Goal: Transaction & Acquisition: Purchase product/service

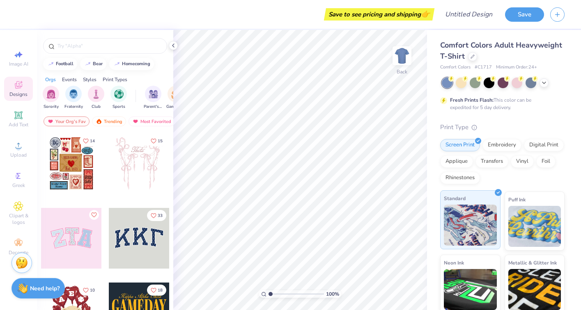
scroll to position [1, 0]
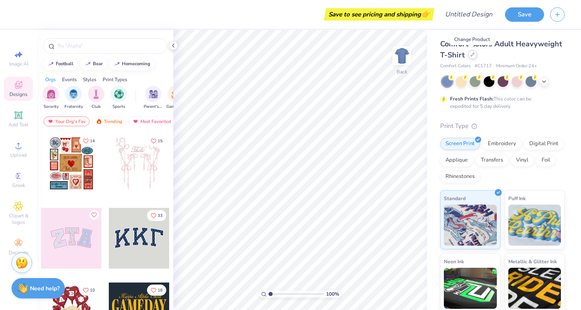
click at [471, 57] on div at bounding box center [472, 54] width 9 height 9
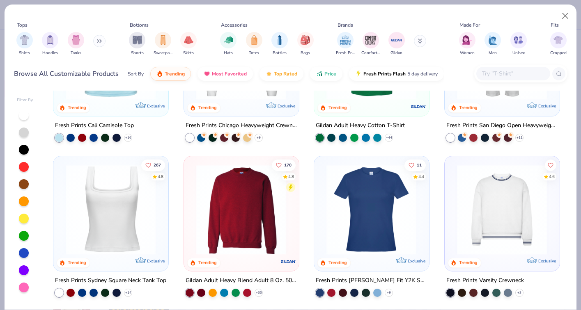
scroll to position [314, 0]
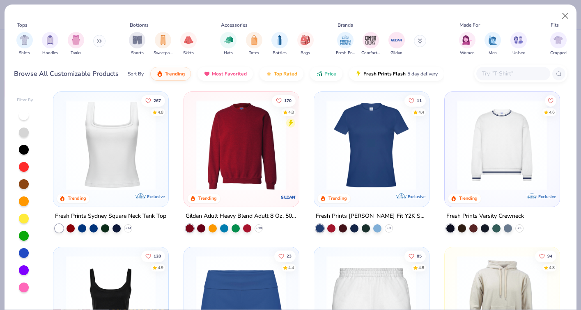
click at [240, 147] on img at bounding box center [241, 145] width 98 height 90
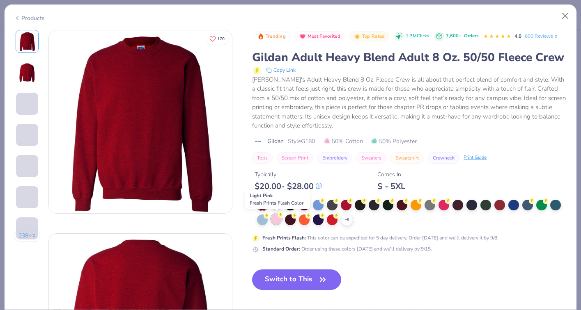
click at [275, 220] on div at bounding box center [276, 219] width 11 height 11
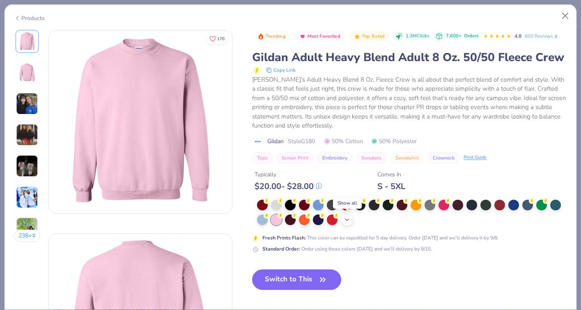
click at [347, 217] on icon at bounding box center [346, 220] width 7 height 7
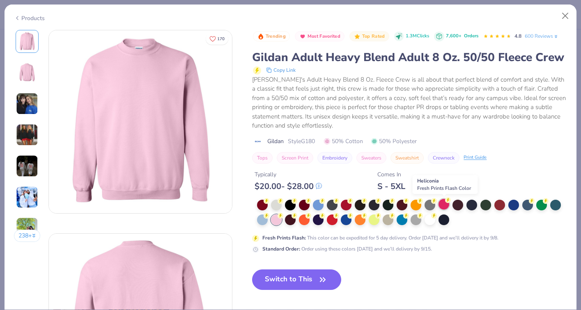
click at [445, 207] on div at bounding box center [443, 204] width 11 height 11
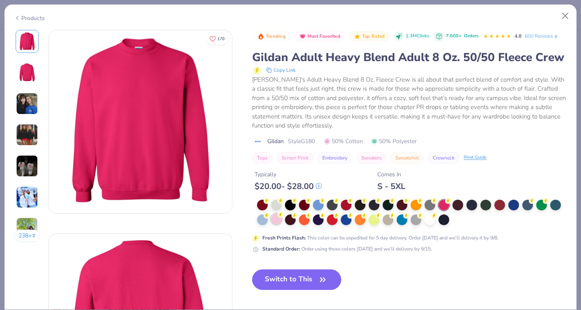
click at [278, 218] on div at bounding box center [276, 219] width 11 height 11
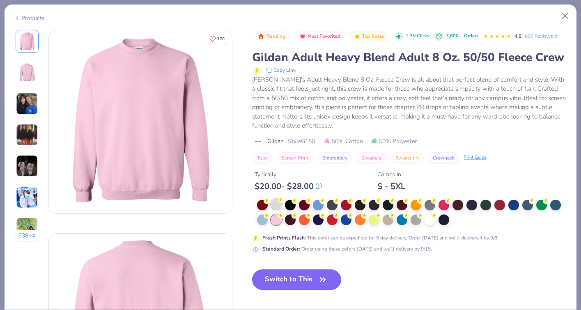
click at [278, 202] on icon at bounding box center [280, 200] width 6 height 6
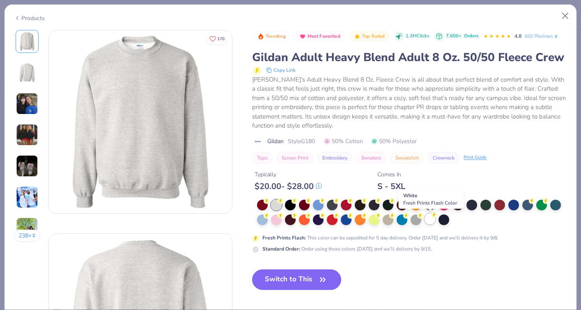
click at [433, 220] on div at bounding box center [429, 219] width 11 height 11
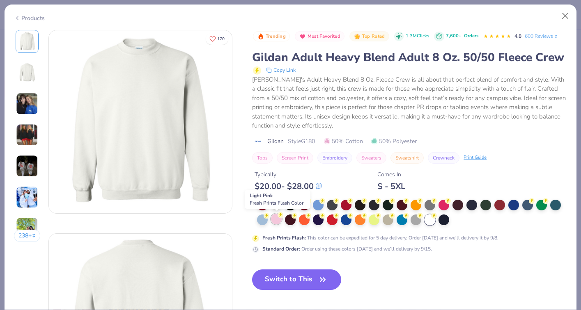
click at [269, 204] on circle at bounding box center [266, 201] width 6 height 6
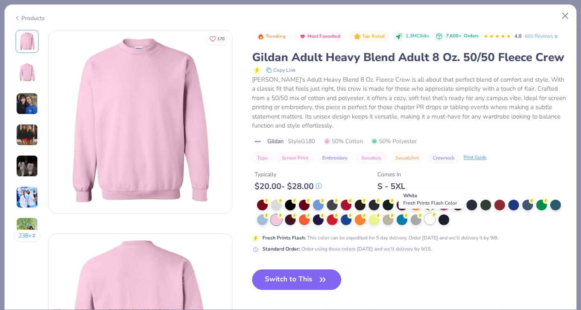
click at [429, 223] on div at bounding box center [429, 219] width 11 height 11
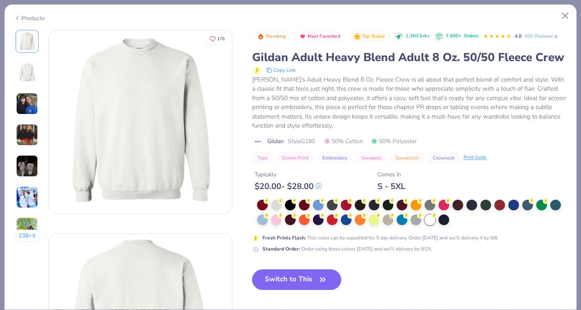
click at [281, 282] on button "Switch to This" at bounding box center [296, 280] width 89 height 21
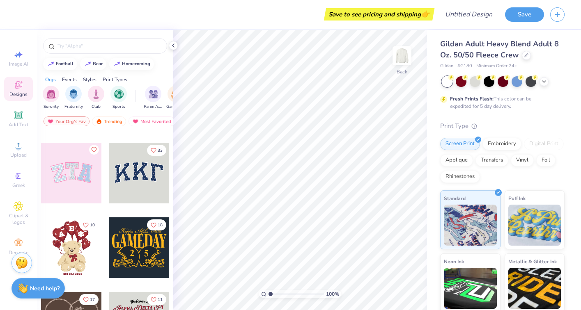
scroll to position [90, 0]
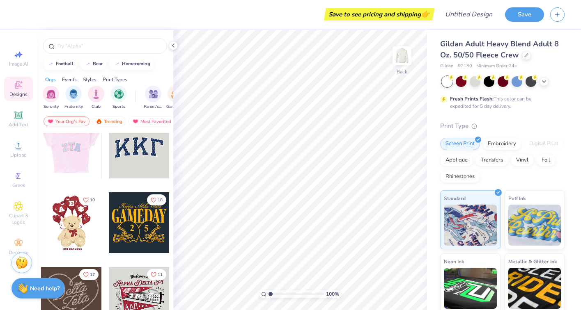
click at [41, 153] on div at bounding box center [10, 148] width 61 height 61
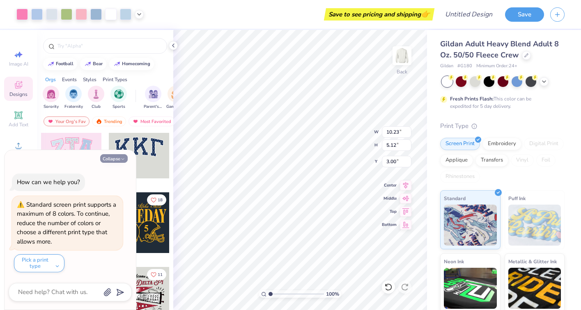
click at [116, 158] on button "Collapse" at bounding box center [113, 158] width 27 height 9
type textarea "x"
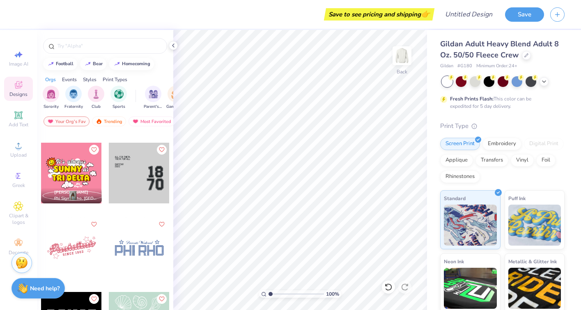
scroll to position [10531, 0]
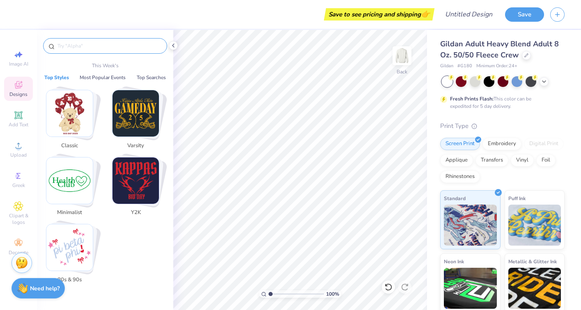
click at [82, 48] on input "text" at bounding box center [109, 46] width 105 height 8
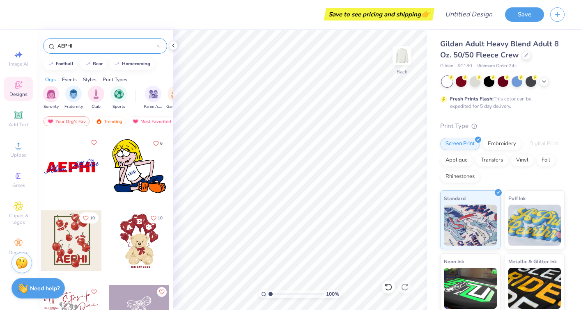
scroll to position [71, 0]
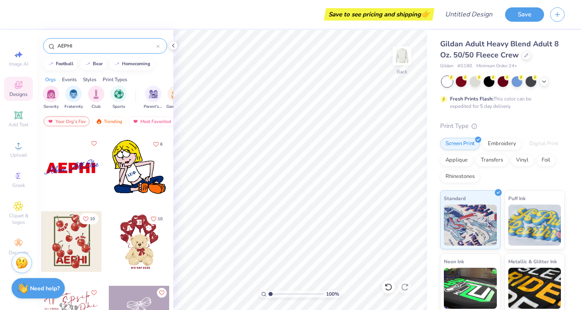
type input "AEPHI"
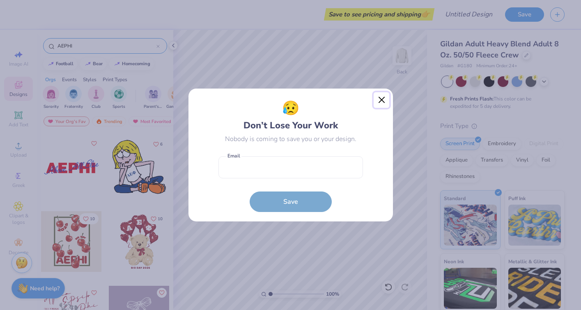
click at [384, 101] on button "Close" at bounding box center [381, 100] width 16 height 16
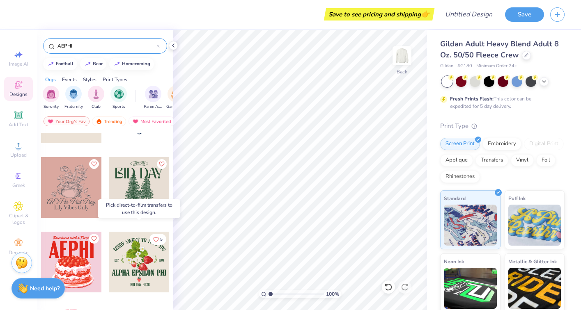
scroll to position [739, 0]
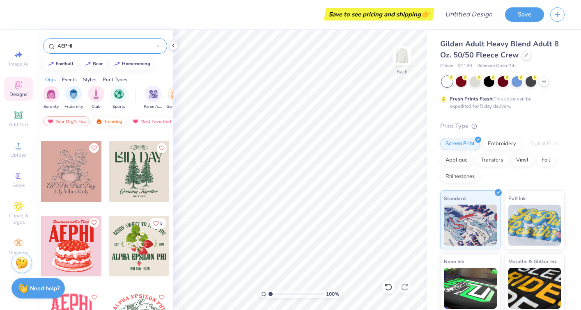
click at [110, 121] on div "Trending" at bounding box center [109, 122] width 34 height 10
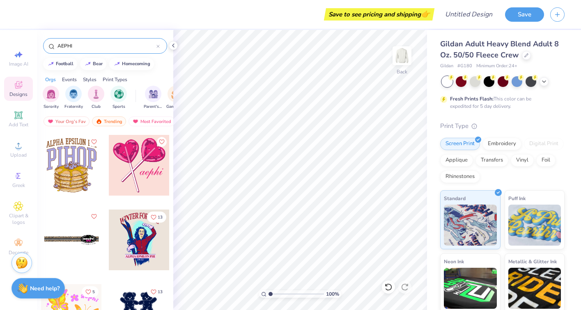
scroll to position [297, 0]
click at [160, 45] on div "AEPHI" at bounding box center [105, 46] width 124 height 16
click at [157, 45] on icon at bounding box center [158, 46] width 2 height 2
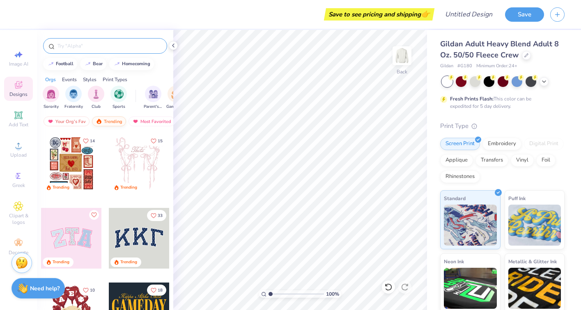
click at [108, 122] on div "Trending" at bounding box center [109, 122] width 34 height 10
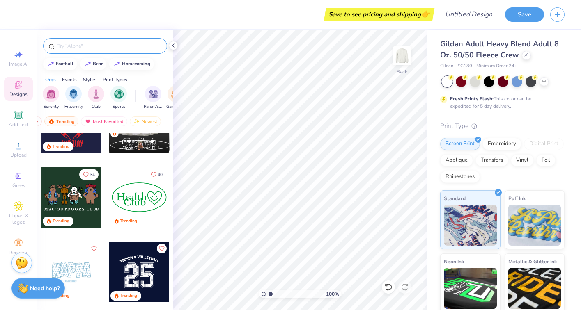
scroll to position [790, 0]
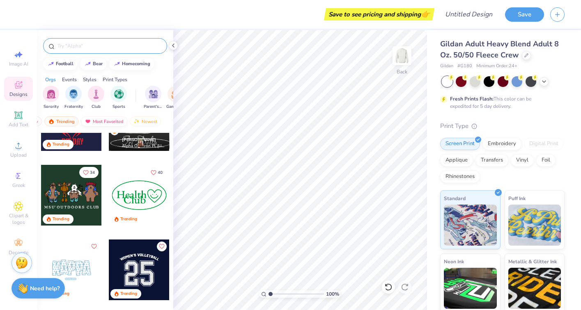
click at [110, 119] on div "Most Favorited" at bounding box center [104, 122] width 46 height 10
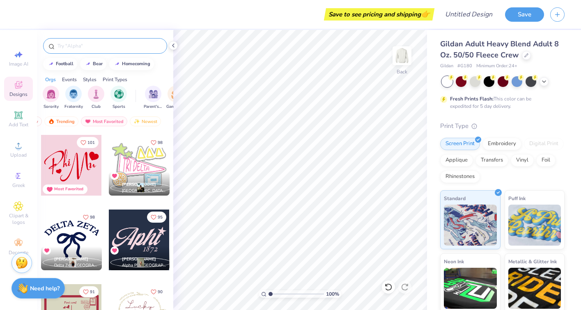
scroll to position [1032, 0]
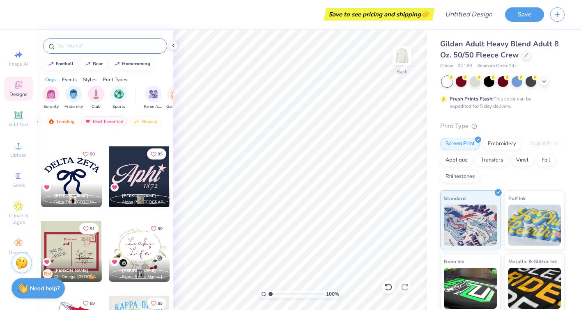
click at [148, 182] on div at bounding box center [139, 176] width 61 height 61
type input "10.38"
type input "5.20"
type input "3.93"
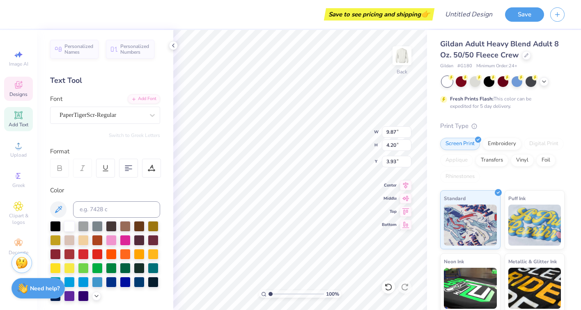
scroll to position [0, 0]
type textarea "AEPhi"
type input "3.93"
click at [174, 47] on polyline at bounding box center [173, 45] width 2 height 3
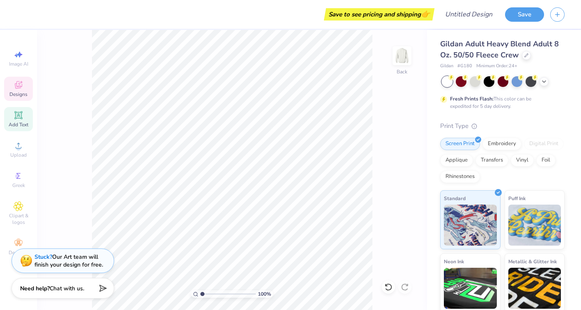
click at [16, 85] on icon at bounding box center [18, 85] width 7 height 5
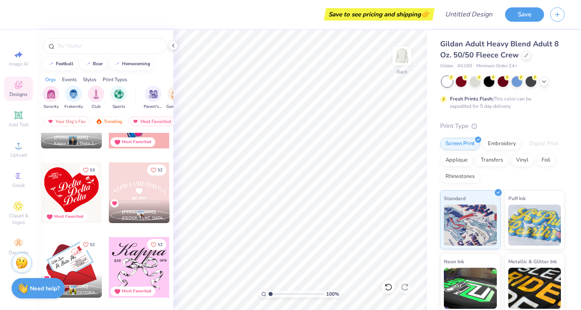
scroll to position [2967, 0]
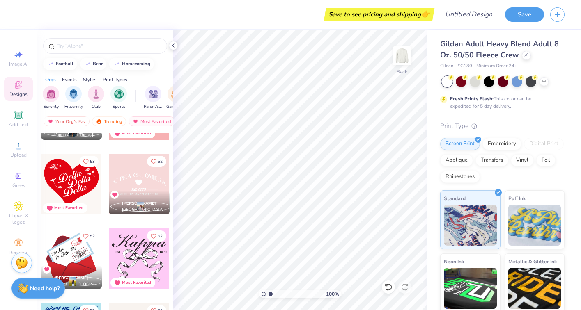
click at [108, 181] on div at bounding box center [78, 184] width 61 height 61
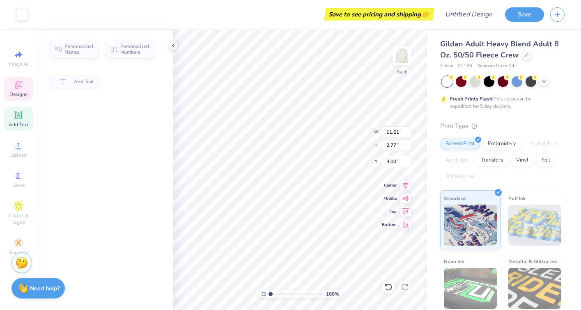
type input "2.77"
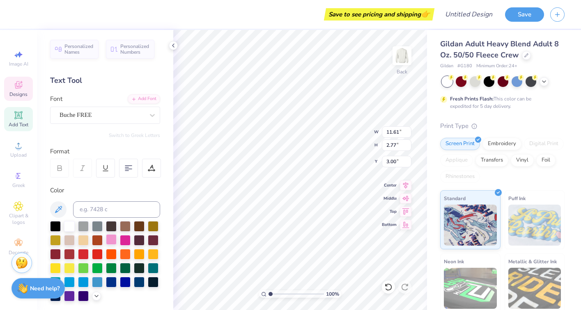
click at [115, 238] on div at bounding box center [111, 239] width 11 height 11
click at [111, 238] on div at bounding box center [111, 239] width 11 height 11
click at [111, 239] on div at bounding box center [111, 239] width 11 height 11
click at [112, 240] on div at bounding box center [111, 239] width 11 height 11
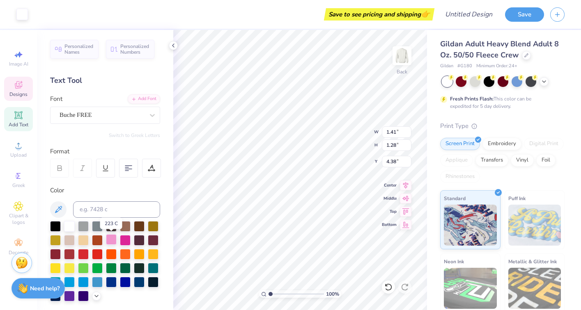
click at [112, 240] on div at bounding box center [111, 239] width 11 height 11
click at [114, 238] on div at bounding box center [111, 239] width 11 height 11
click at [128, 238] on div at bounding box center [125, 240] width 11 height 11
click at [114, 238] on div at bounding box center [111, 239] width 11 height 11
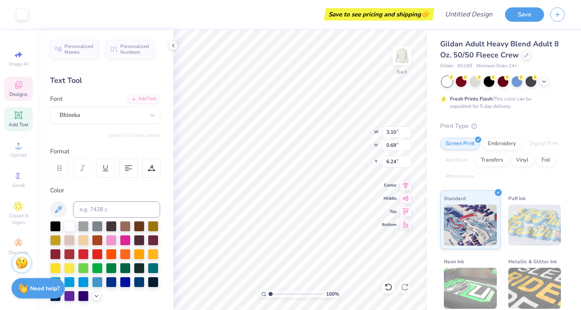
type input "6.24"
click at [108, 242] on div at bounding box center [111, 239] width 11 height 11
click at [112, 241] on div at bounding box center [111, 239] width 11 height 11
type input "11.61"
type input "2.76"
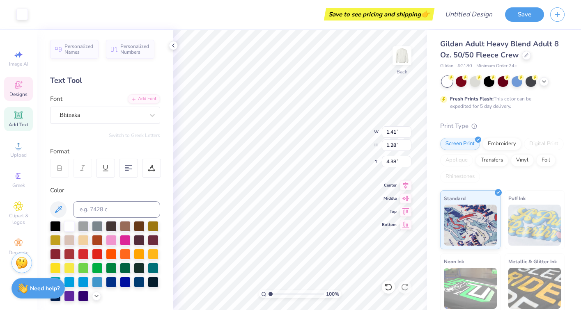
type input "3.00"
type input "6.95"
click at [22, 91] on span "Designs" at bounding box center [18, 94] width 18 height 7
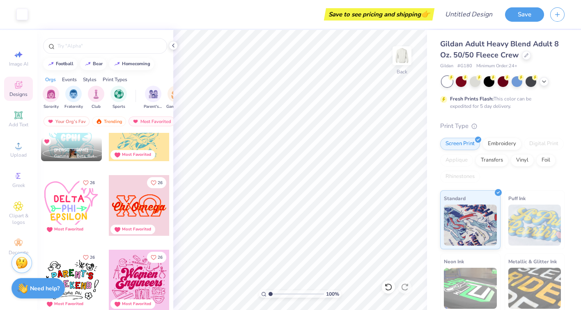
scroll to position [9970, 0]
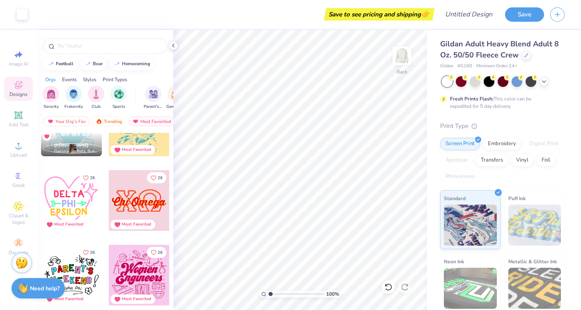
click at [148, 185] on div at bounding box center [139, 200] width 61 height 61
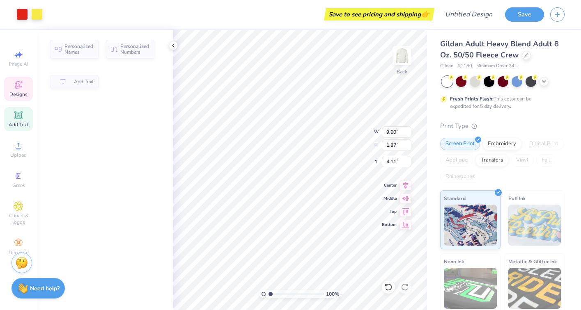
type input "1.87"
type input "4.11"
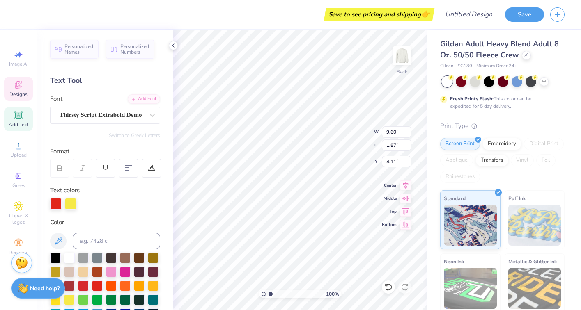
type input "8.45"
type input "3.78"
type input "3.00"
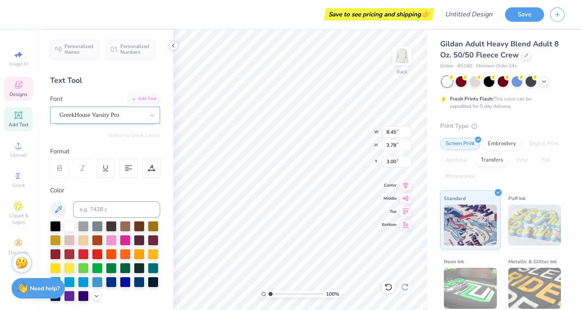
click at [124, 116] on div "GreekHouse Varsity Pro" at bounding box center [102, 115] width 86 height 13
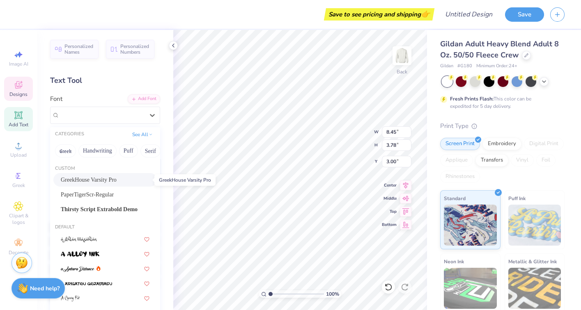
click at [84, 178] on span "GreekHouse Varsity Pro" at bounding box center [89, 180] width 56 height 9
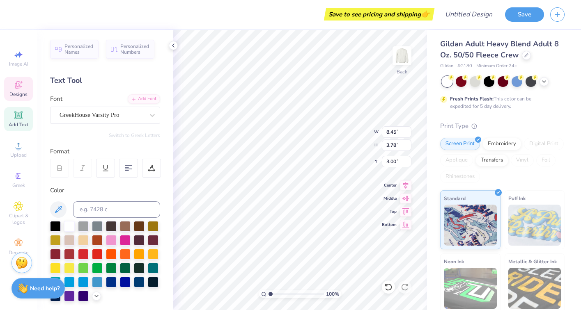
scroll to position [0, 0]
type textarea "CAEF"
type input "9.60"
type input "1.87"
type input "4.11"
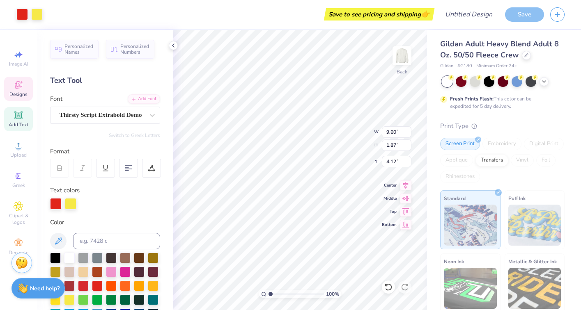
type input "9.73"
type input "1.90"
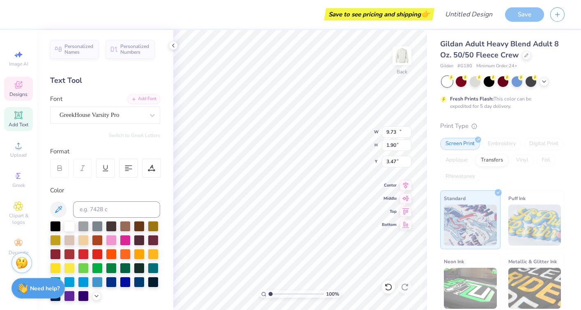
type input "15.03"
type input "3.68"
type input "3.47"
type textarea "AEF"
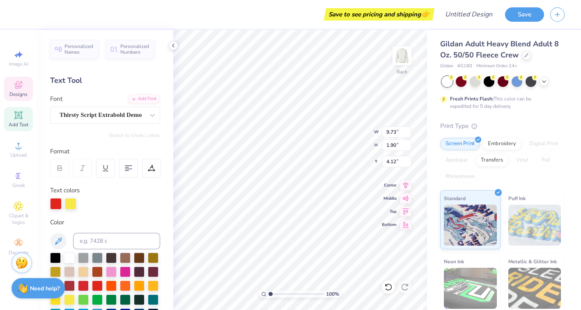
type input "9.73"
type input "1.90"
type input "4.37"
type textarea "Alpha Epsilon Omega"
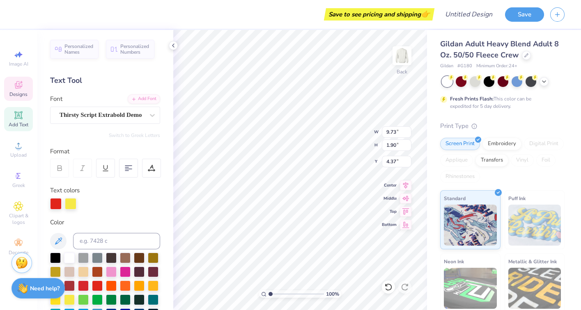
scroll to position [0, 2]
click at [22, 94] on span "Designs" at bounding box center [18, 94] width 18 height 7
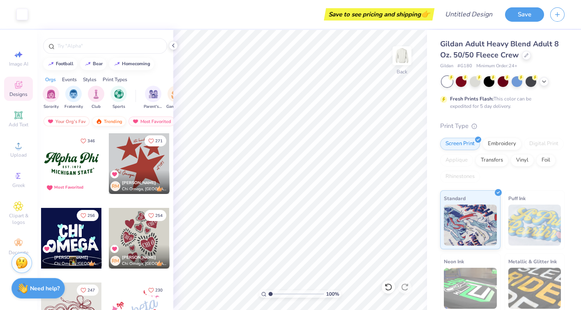
click at [114, 120] on div "Trending" at bounding box center [109, 122] width 34 height 10
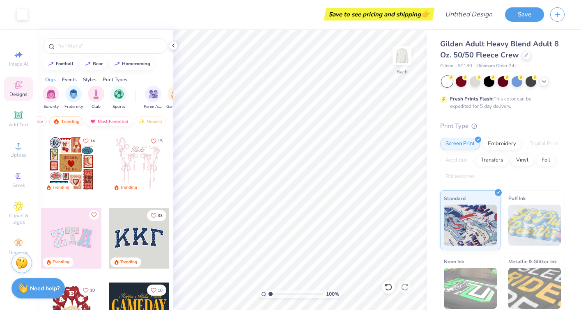
scroll to position [0, 48]
click at [147, 121] on div "Newest" at bounding box center [145, 122] width 31 height 10
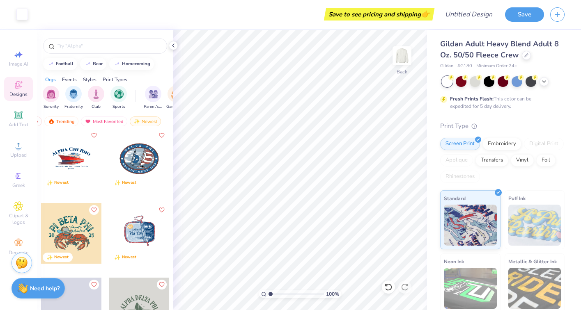
scroll to position [691, 0]
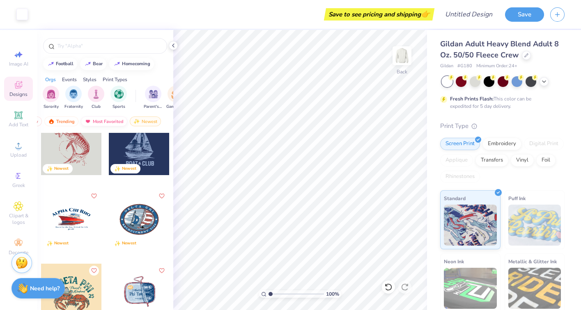
click at [116, 121] on div "Most Favorited" at bounding box center [104, 122] width 46 height 10
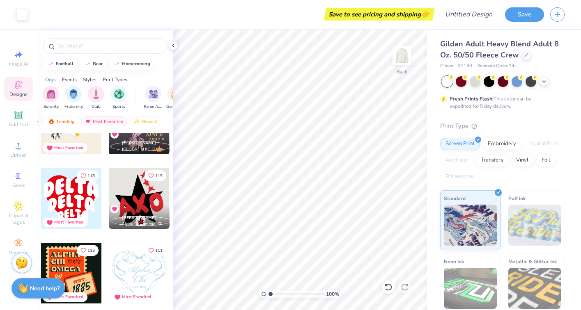
scroll to position [638, 0]
click at [76, 195] on div at bounding box center [71, 198] width 61 height 61
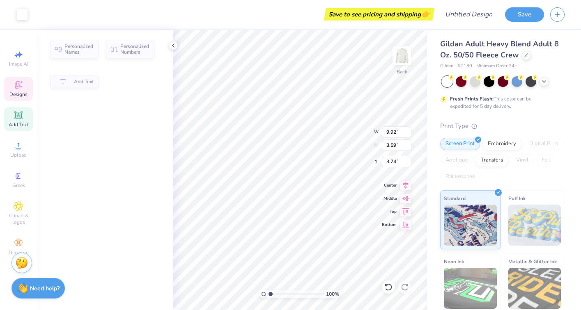
type input "3.59"
type input "3.74"
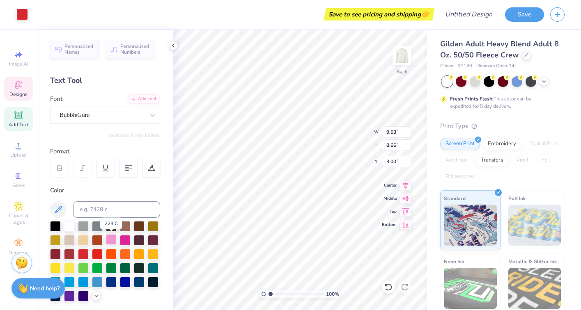
click at [111, 241] on div at bounding box center [111, 239] width 11 height 11
click at [111, 236] on div at bounding box center [111, 239] width 11 height 11
click at [18, 82] on icon at bounding box center [19, 85] width 10 height 10
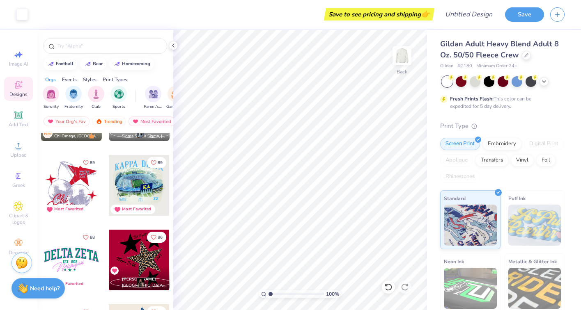
scroll to position [1173, 0]
click at [106, 121] on div "Trending" at bounding box center [109, 122] width 34 height 10
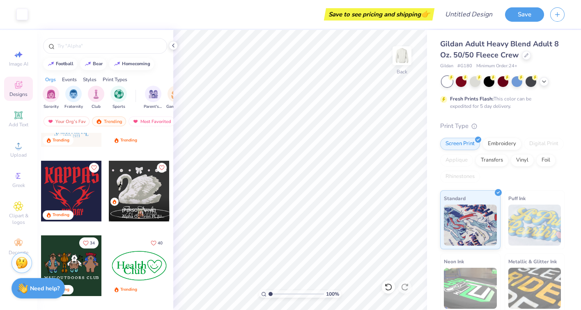
scroll to position [0, 0]
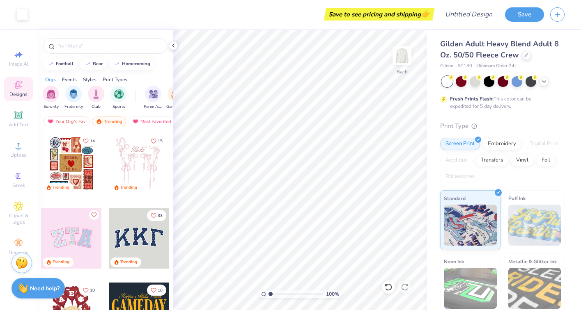
click at [80, 241] on div at bounding box center [71, 238] width 61 height 61
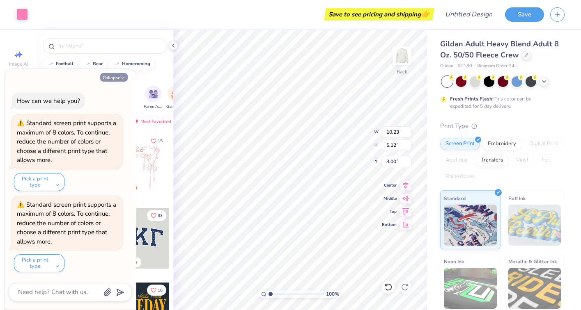
click at [123, 74] on button "Collapse" at bounding box center [113, 77] width 27 height 9
type textarea "x"
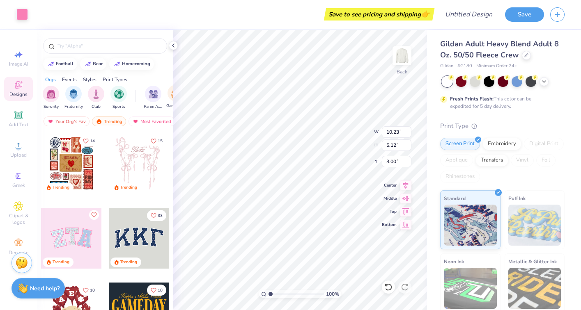
type input "10.05"
type input "4.95"
type input "3.00"
type input "3.71"
type input "4.63"
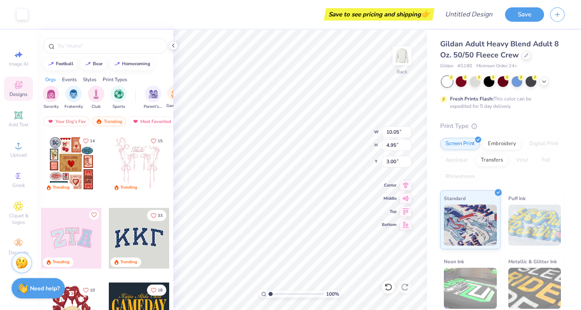
type input "3.33"
type input "10.23"
type input "5.12"
type input "3.00"
type input "3.71"
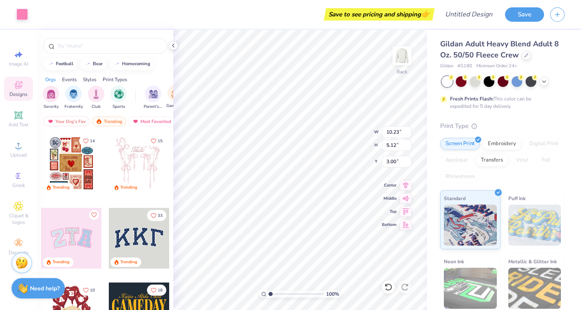
type input "4.63"
type input "3.33"
type input "3.14"
type input "4.08"
type input "3.00"
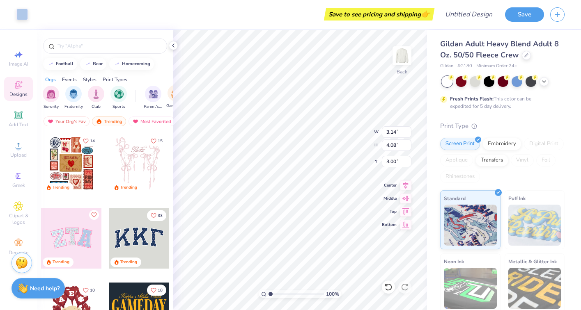
type input "3.46"
type input "4.54"
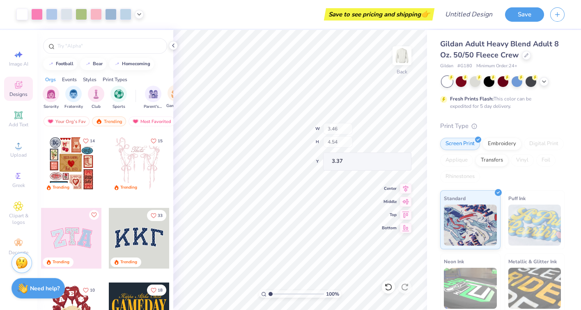
type input "3.41"
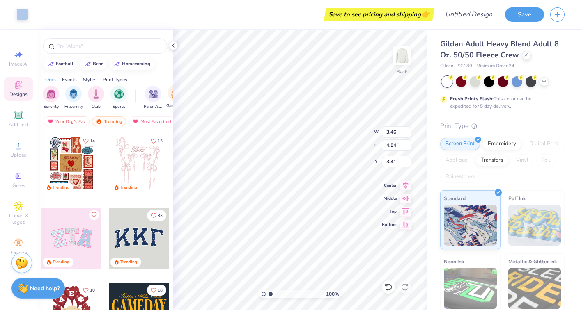
type input "10.23"
type input "5.12"
type input "3.00"
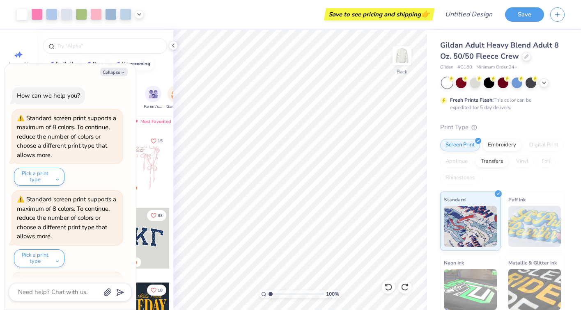
scroll to position [76, 0]
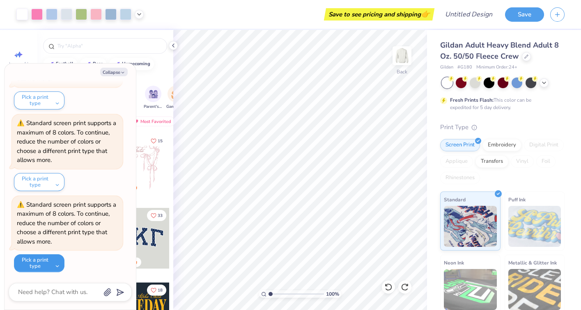
click at [46, 258] on button "Pick a print type" at bounding box center [39, 263] width 50 height 18
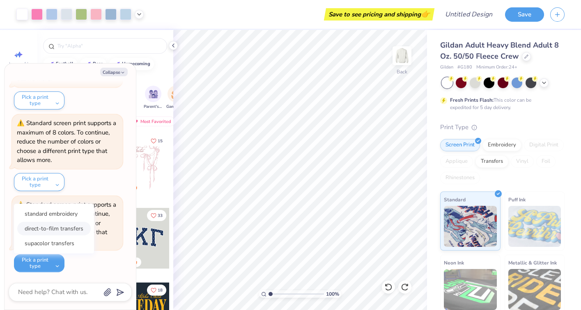
click at [57, 229] on button "direct-to-film transfers" at bounding box center [53, 229] width 73 height 14
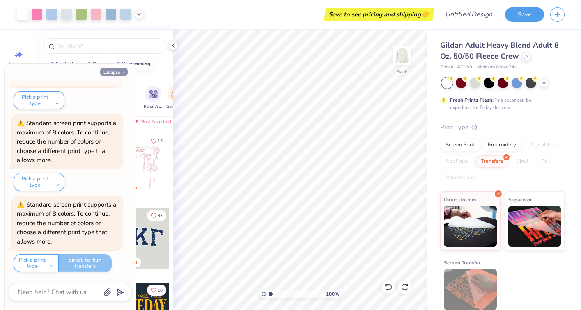
click at [120, 70] on button "Collapse" at bounding box center [113, 72] width 27 height 9
type textarea "x"
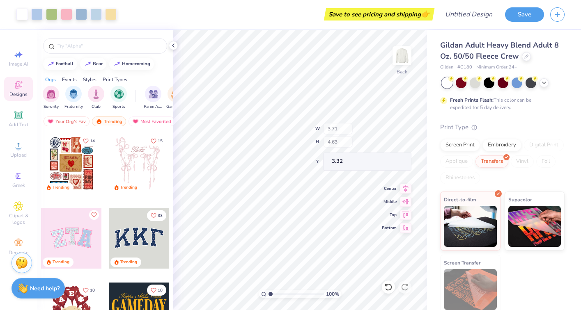
type input "3.32"
click at [466, 148] on div "Screen Print" at bounding box center [460, 144] width 40 height 12
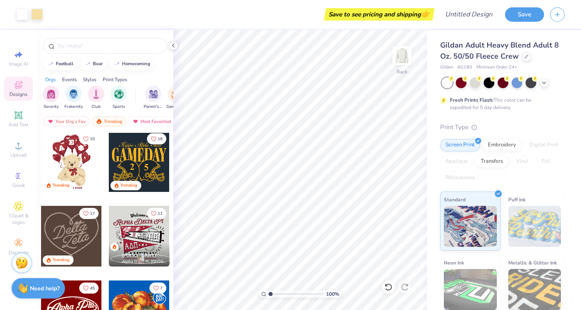
scroll to position [151, 0]
click at [73, 157] on div at bounding box center [71, 162] width 61 height 61
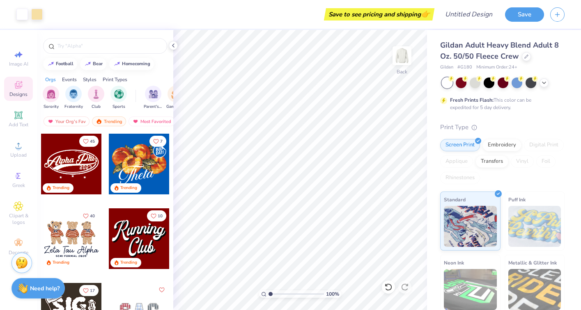
scroll to position [299, 0]
click at [81, 168] on div at bounding box center [71, 163] width 61 height 61
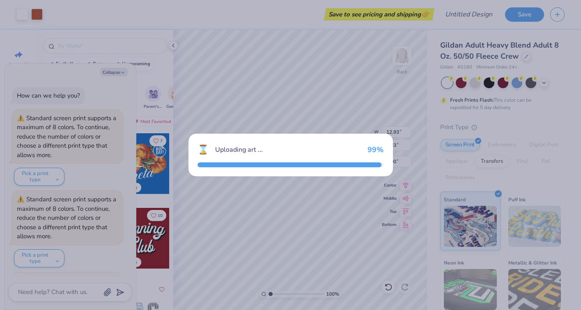
scroll to position [117, 0]
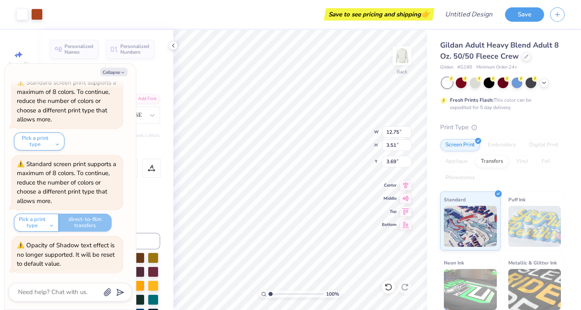
type textarea "x"
type input "3.69"
type textarea "x"
type textarea "Alpha EPhi0"
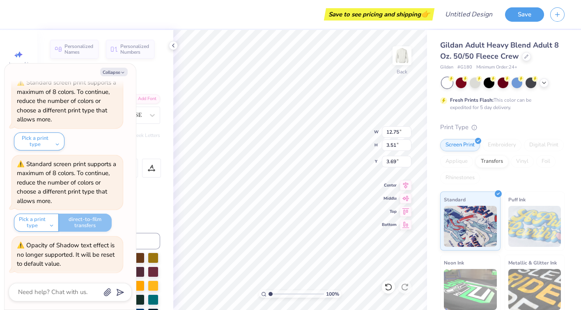
type textarea "x"
type textarea "Alpha EpPhi0"
type textarea "x"
type textarea "Alpha EpsPhi0"
type textarea "x"
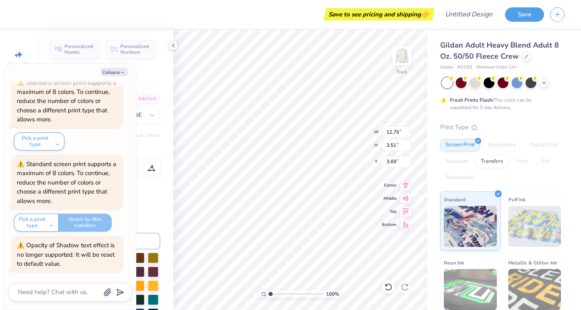
type textarea "Alpha EpsiPhi0"
type textarea "x"
type textarea "Alpha EpsilPhi0"
type textarea "x"
type textarea "Alpha EpsiloPhi0"
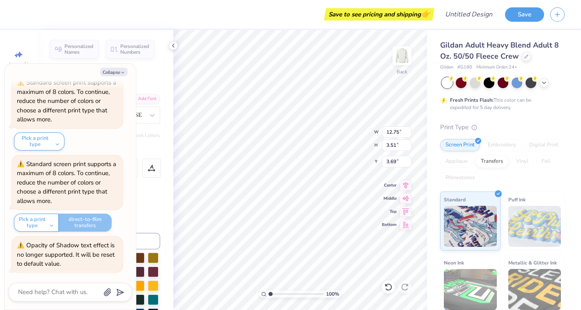
type textarea "x"
type textarea "Alpha EpsilonPhi0"
type textarea "x"
type textarea "Alpha Epsilon Phi0"
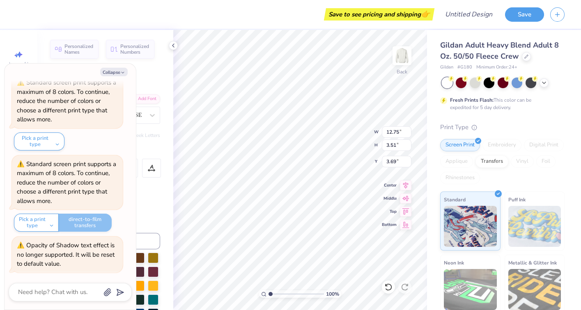
scroll to position [0, 0]
type textarea "x"
type input "15.09"
type input "3.23"
type input "3.43"
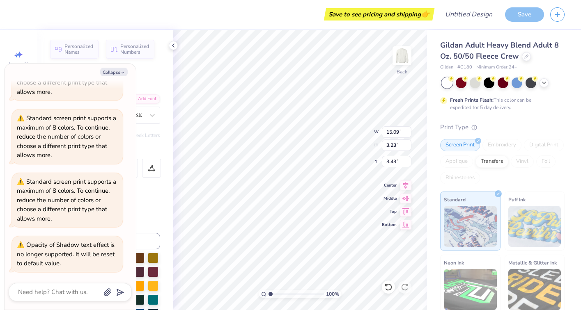
scroll to position [63, 0]
click at [116, 71] on button "Collapse" at bounding box center [113, 72] width 27 height 9
type textarea "x"
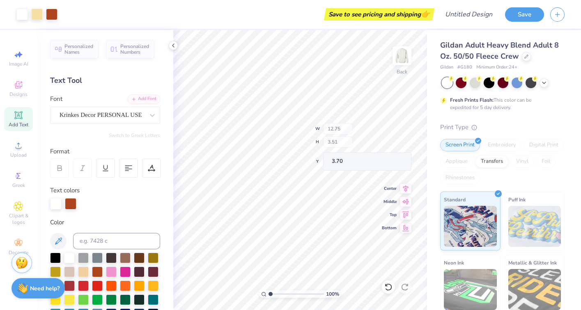
type input "3.69"
type input "12.20"
type input "5.91"
type input "3.00"
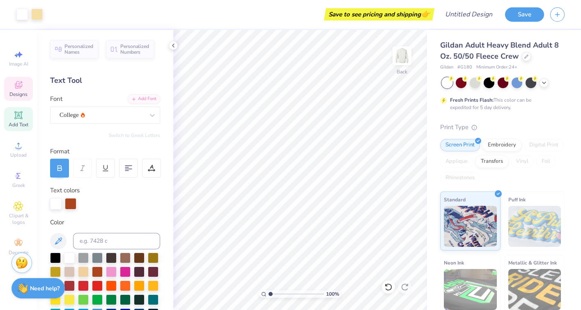
click at [15, 95] on span "Designs" at bounding box center [18, 94] width 18 height 7
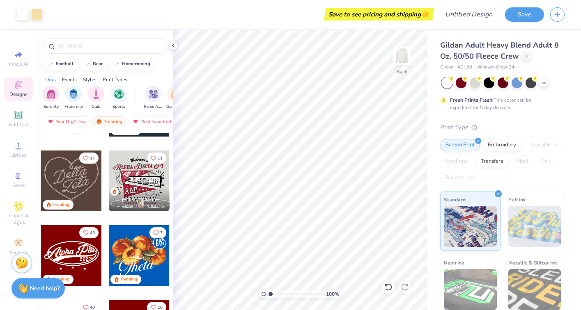
scroll to position [211, 0]
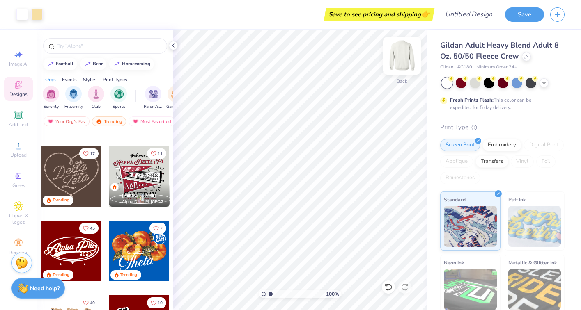
click at [402, 58] on img at bounding box center [401, 55] width 33 height 33
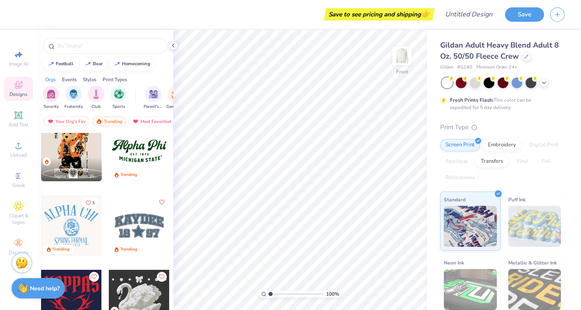
scroll to position [611, 0]
click at [400, 59] on img at bounding box center [401, 55] width 33 height 33
click at [134, 229] on div at bounding box center [139, 225] width 61 height 61
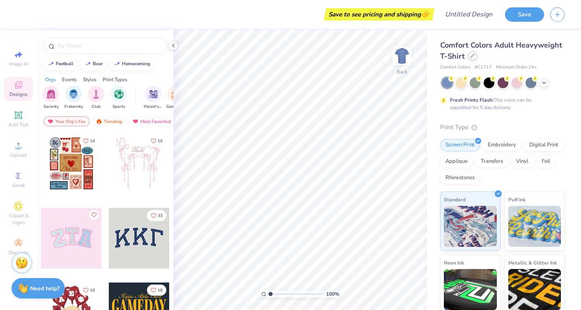
click at [472, 57] on icon at bounding box center [472, 56] width 4 height 4
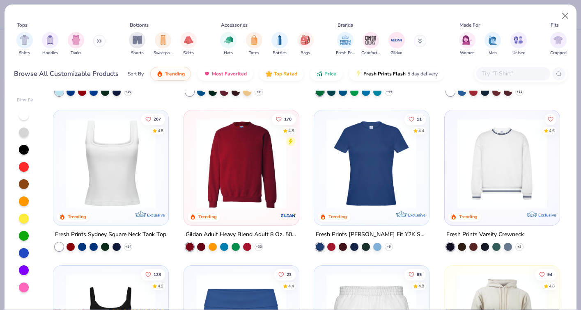
scroll to position [304, 0]
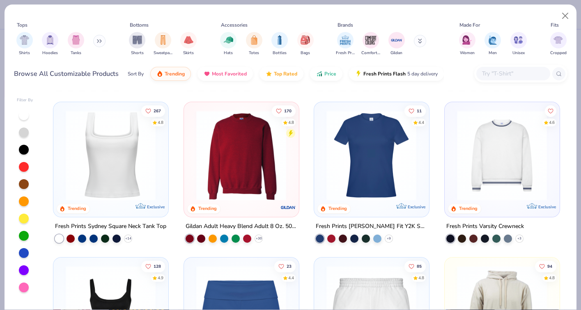
click at [247, 153] on img at bounding box center [241, 155] width 98 height 90
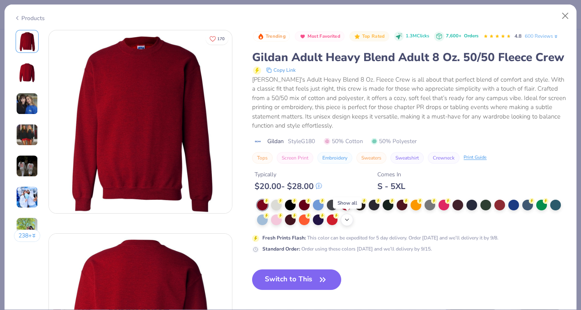
click at [344, 221] on icon at bounding box center [346, 220] width 7 height 7
click at [429, 221] on div at bounding box center [429, 219] width 11 height 11
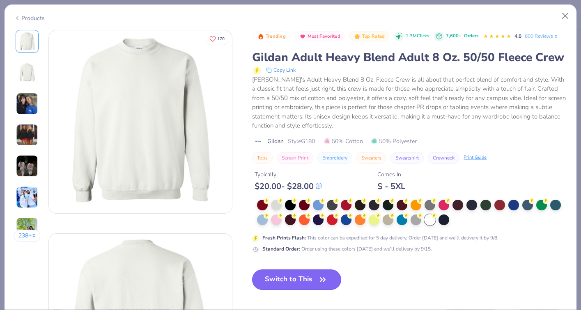
click at [288, 281] on button "Switch to This" at bounding box center [296, 280] width 89 height 21
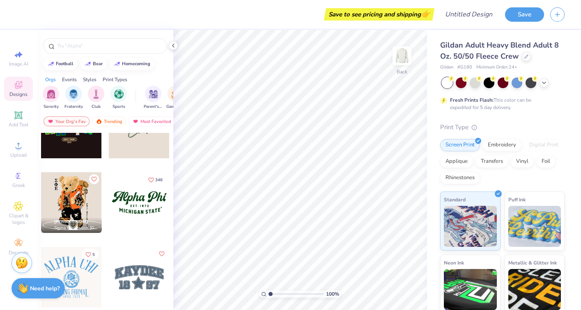
scroll to position [685, 0]
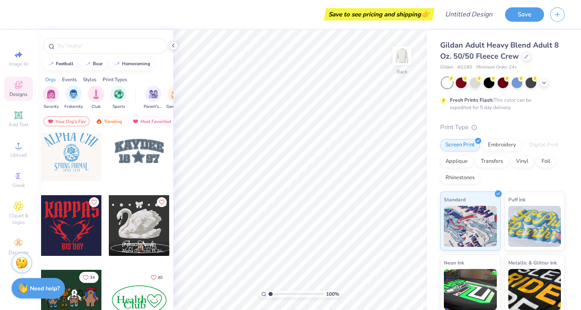
click at [135, 154] on div at bounding box center [139, 151] width 61 height 61
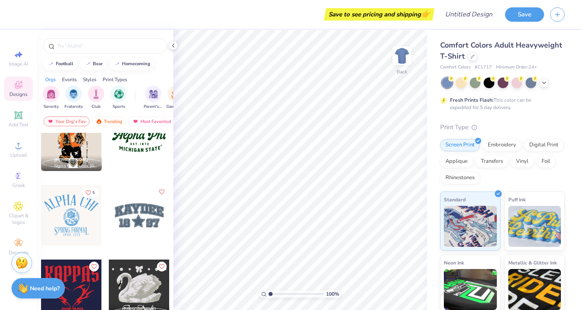
scroll to position [625, 0]
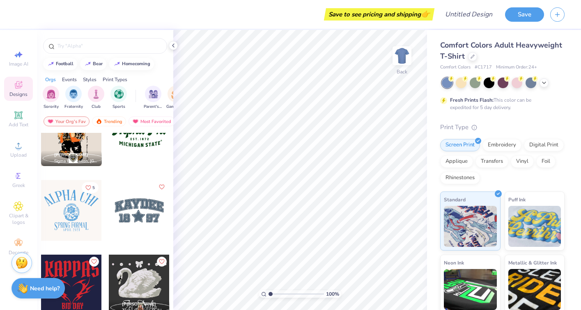
click at [144, 221] on div at bounding box center [139, 210] width 61 height 61
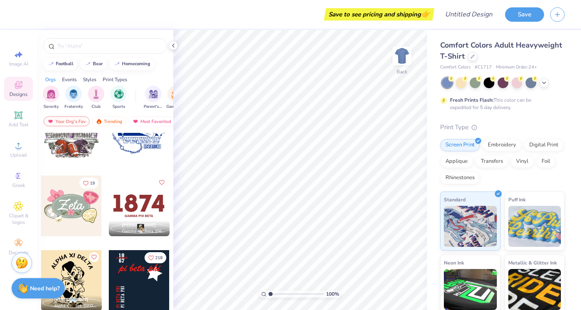
scroll to position [1227, 0]
click at [140, 202] on div at bounding box center [139, 206] width 61 height 61
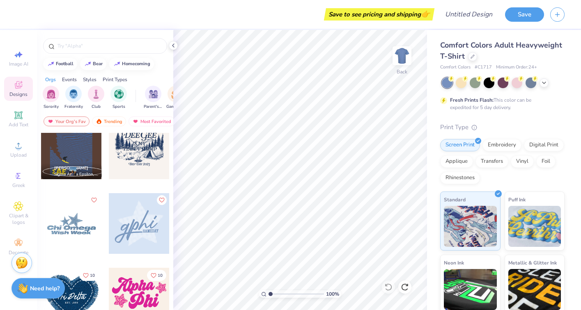
scroll to position [2853, 0]
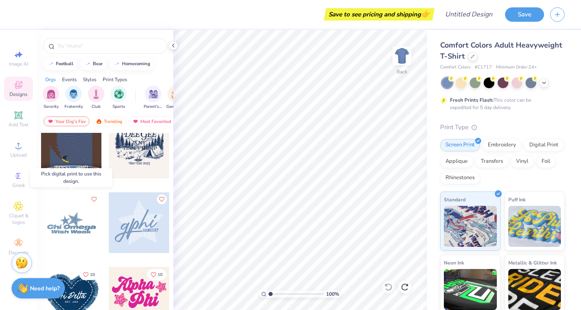
click at [77, 224] on div at bounding box center [71, 222] width 61 height 61
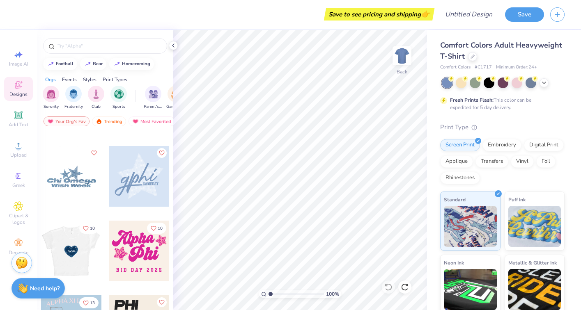
scroll to position [2898, 0]
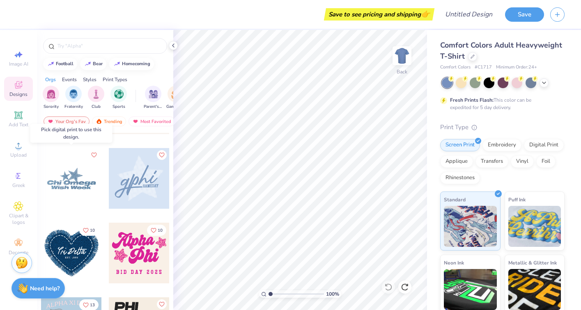
click at [68, 184] on div at bounding box center [71, 178] width 61 height 61
click at [73, 174] on div at bounding box center [71, 178] width 61 height 61
click at [78, 180] on div at bounding box center [71, 178] width 182 height 61
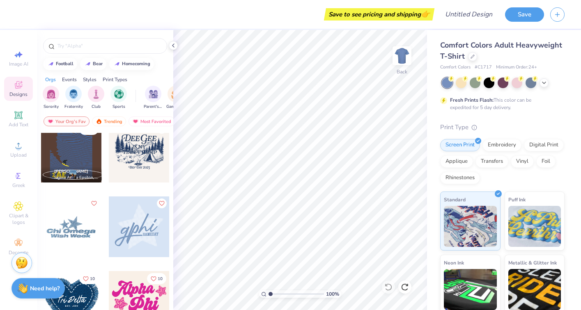
scroll to position [2850, 0]
click at [79, 226] on div at bounding box center [71, 226] width 61 height 61
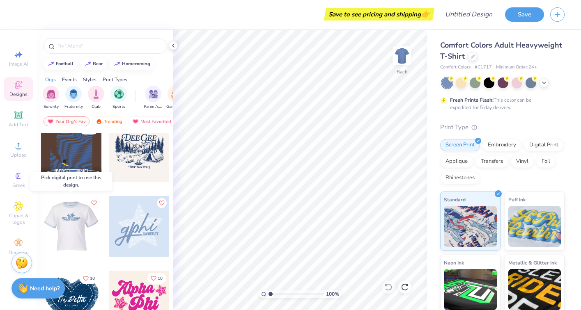
click at [79, 226] on div at bounding box center [71, 226] width 61 height 61
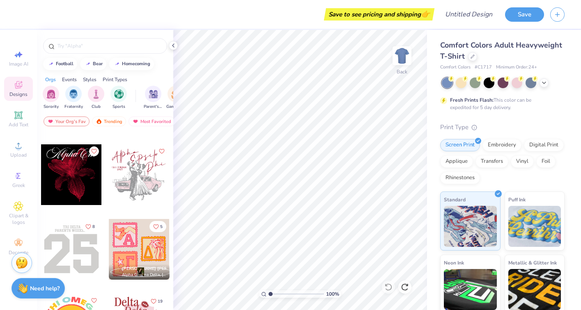
scroll to position [3285, 0]
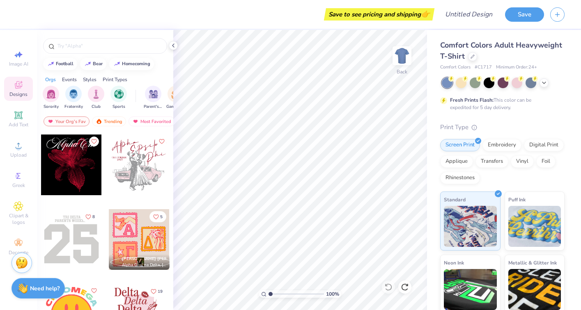
click at [140, 166] on div at bounding box center [139, 165] width 61 height 61
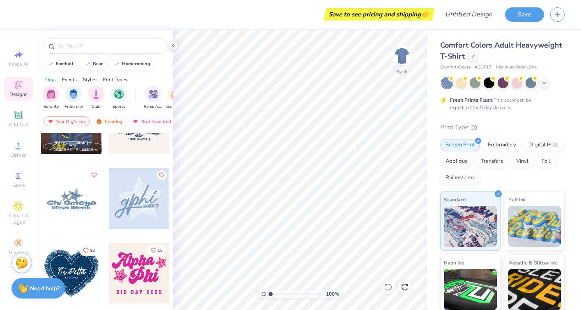
scroll to position [2876, 0]
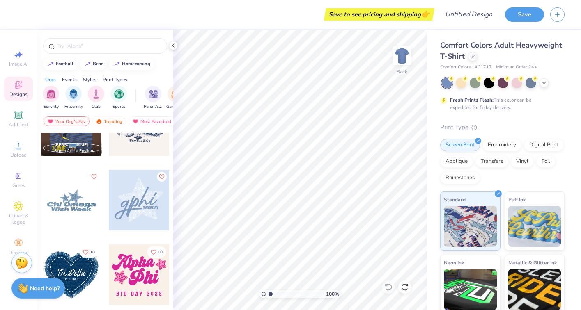
click at [74, 197] on div at bounding box center [71, 200] width 61 height 61
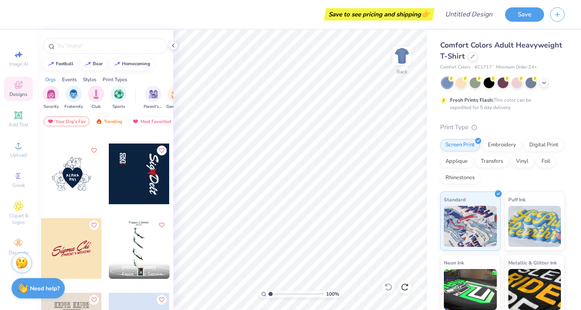
scroll to position [4098, 0]
click at [74, 170] on div at bounding box center [71, 173] width 61 height 61
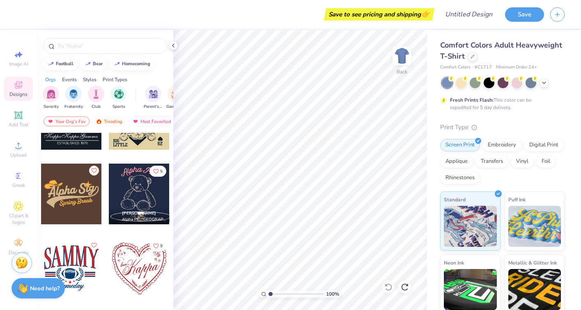
scroll to position [6172, 0]
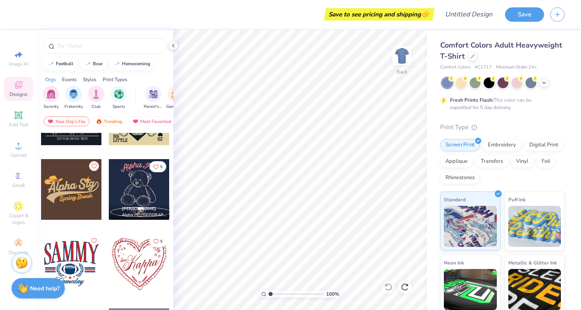
click at [136, 191] on div at bounding box center [139, 189] width 61 height 61
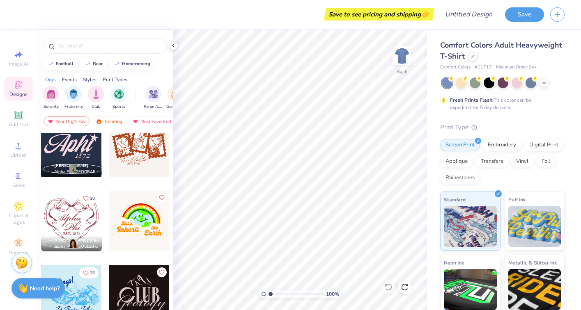
scroll to position [6485, 0]
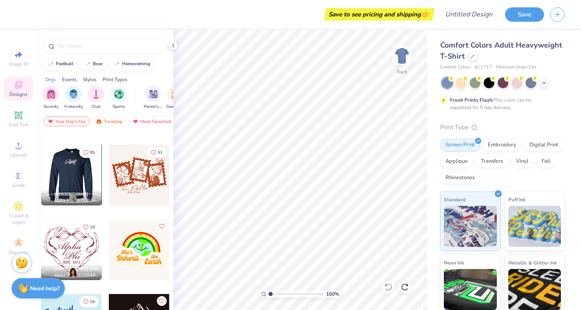
click at [41, 174] on div at bounding box center [10, 175] width 61 height 61
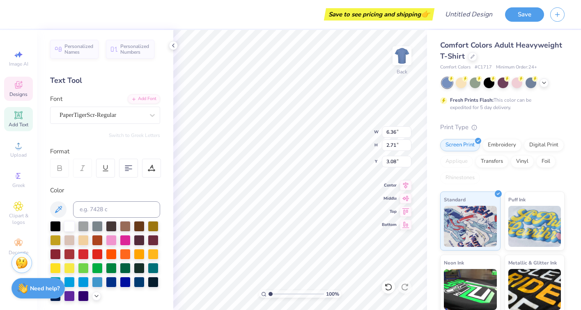
scroll to position [0, 0]
type textarea "AEPhi"
click at [338, 147] on div "100 % Back W 1.07 1.07 " H 1.04 1.04 " Y 3.00 3.00 " Center Middle Top Bottom" at bounding box center [300, 170] width 254 height 280
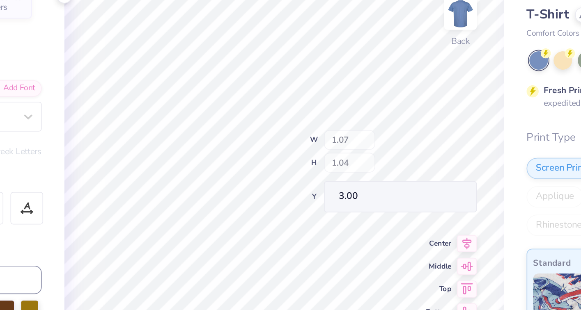
click at [340, 141] on div "100 % Back W 1.07 H 1.04 Y 3.00 Center Middle Top Bottom" at bounding box center [300, 170] width 254 height 280
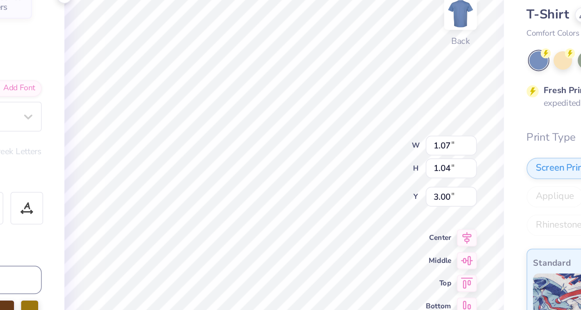
type input "1.22"
type input "1.20"
type textarea "1909"
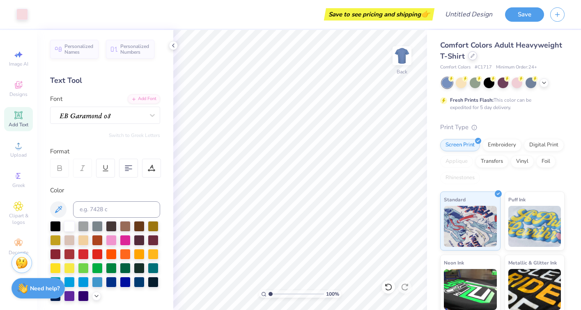
click at [473, 55] on icon at bounding box center [472, 56] width 4 height 4
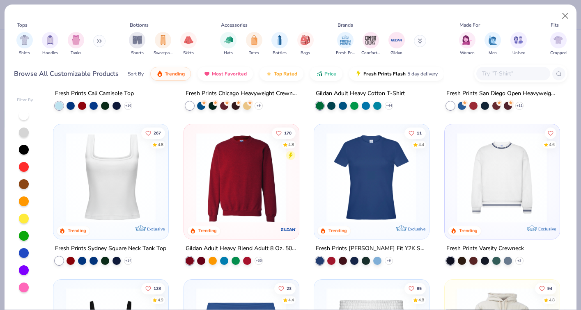
scroll to position [282, 0]
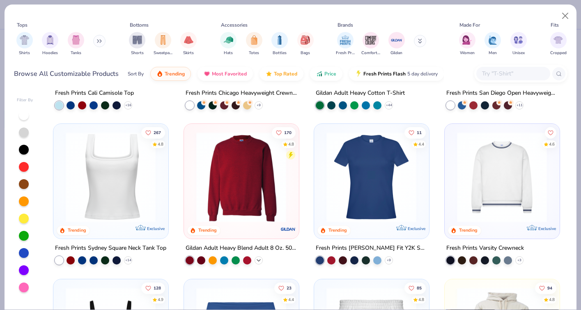
click at [258, 258] on icon at bounding box center [258, 260] width 7 height 7
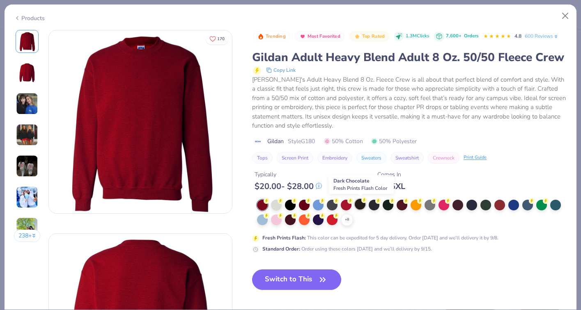
click at [359, 205] on div at bounding box center [360, 204] width 11 height 11
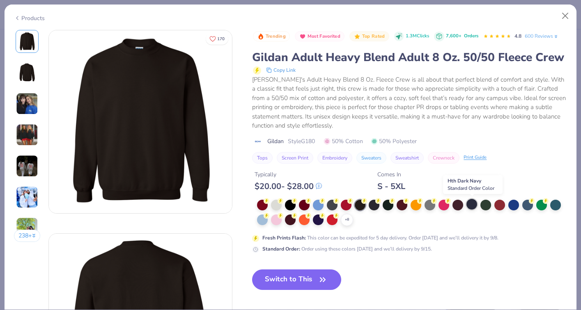
click at [475, 206] on div at bounding box center [471, 204] width 11 height 11
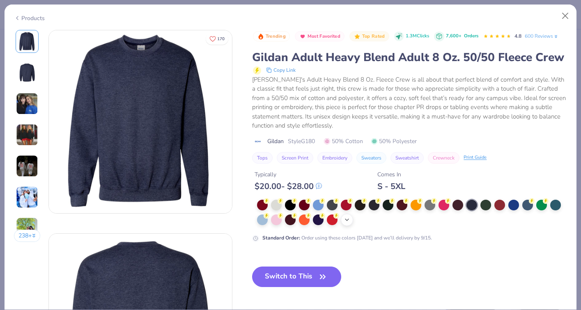
click at [346, 222] on icon at bounding box center [346, 220] width 7 height 7
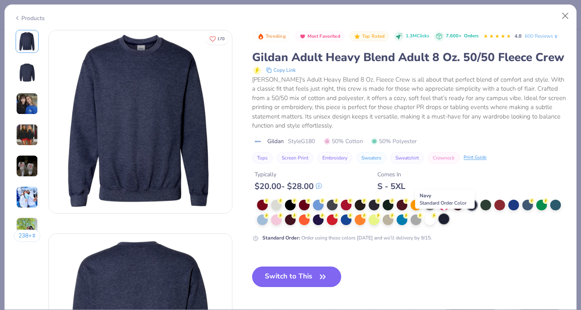
click at [444, 221] on div at bounding box center [443, 219] width 11 height 11
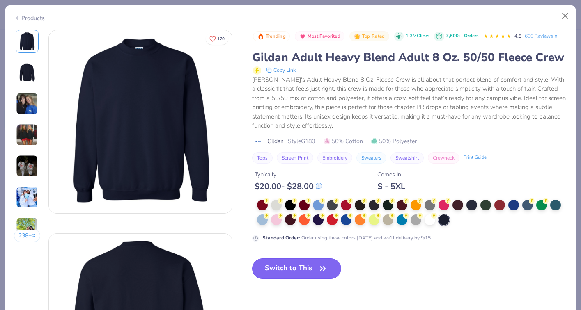
click at [273, 271] on button "Switch to This" at bounding box center [296, 268] width 89 height 21
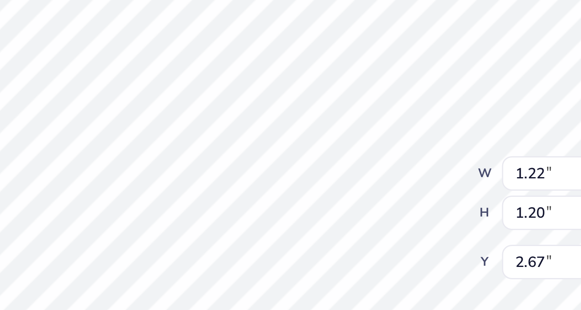
type input "2.67"
click at [340, 127] on div "100 % Back W 1.22 1.22 " H 1.20 1.20 " Y 2.67 2.67 " Center Middle Top Bottom" at bounding box center [300, 170] width 254 height 280
type input "1.33"
type input "1.30"
type input "2.60"
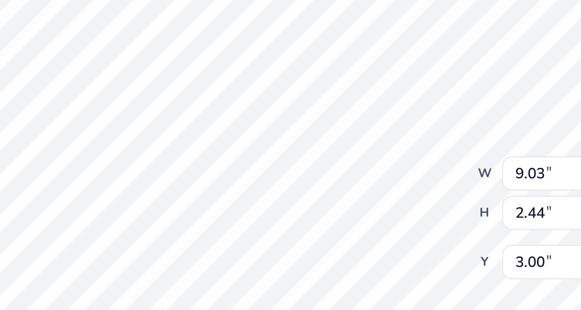
scroll to position [0, 2]
type textarea "Alpha Epsilon Phi"
type input "3.61"
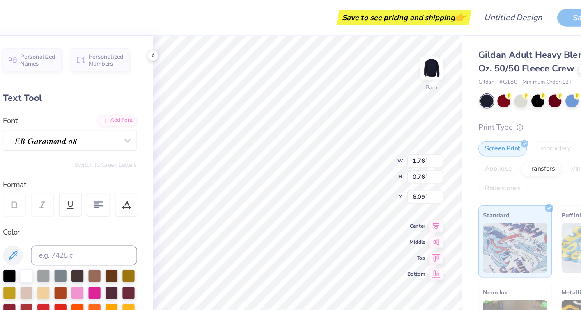
type input "5.32"
type input "15.15"
type input "2.09"
type input "3.99"
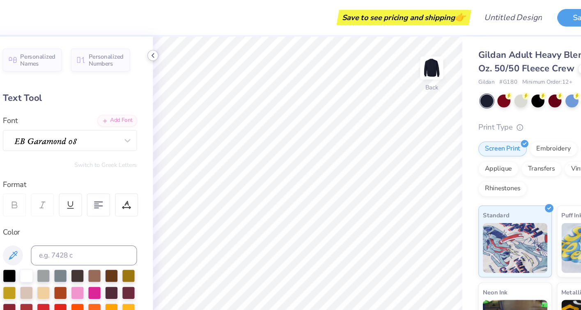
click at [173, 46] on icon at bounding box center [173, 45] width 7 height 7
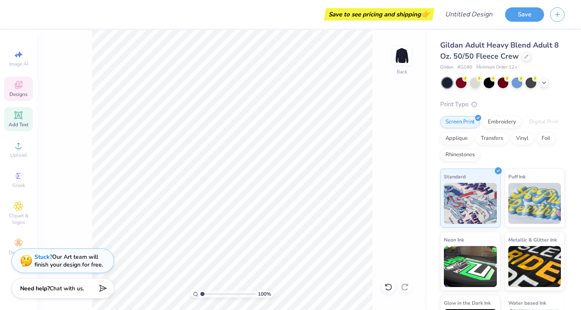
click at [21, 83] on icon at bounding box center [21, 82] width 2 height 2
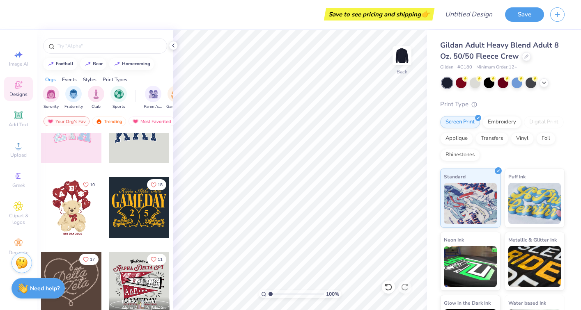
scroll to position [106, 0]
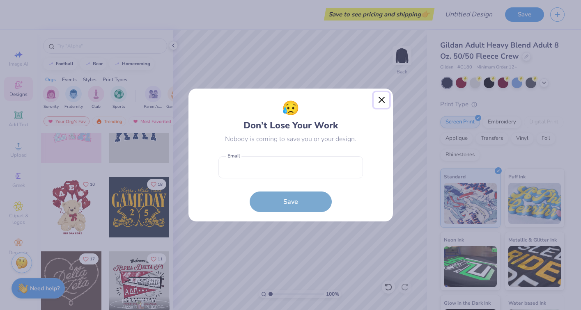
click at [382, 96] on button "Close" at bounding box center [381, 100] width 16 height 16
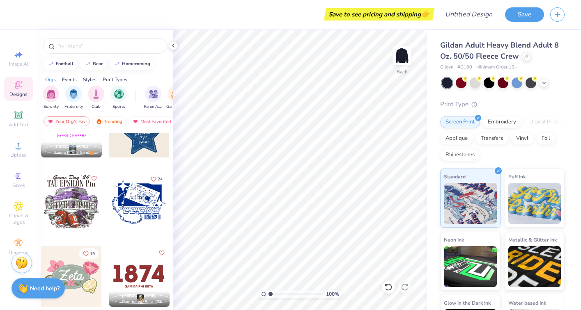
scroll to position [1224, 0]
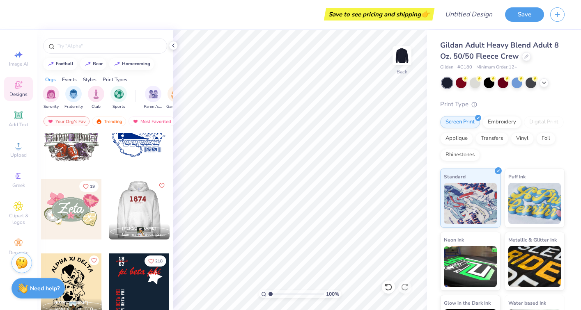
click at [142, 203] on div at bounding box center [138, 209] width 61 height 61
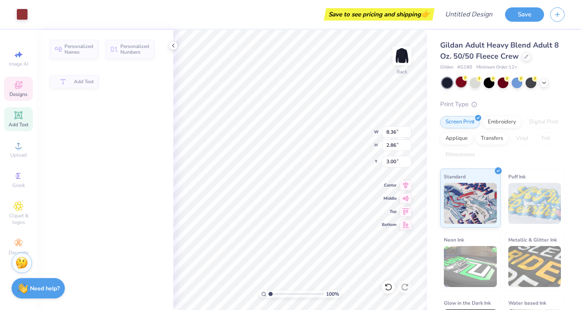
type input "2.86"
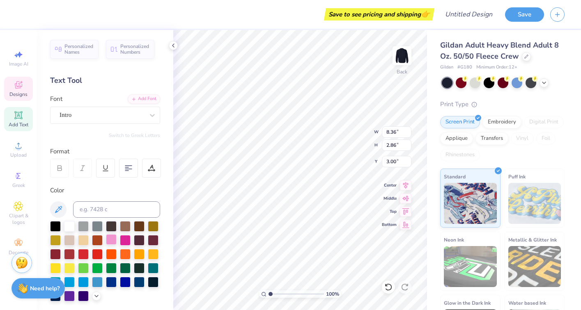
click at [109, 240] on div at bounding box center [111, 239] width 11 height 11
click at [111, 240] on div at bounding box center [111, 239] width 11 height 11
click at [95, 296] on icon at bounding box center [96, 295] width 7 height 7
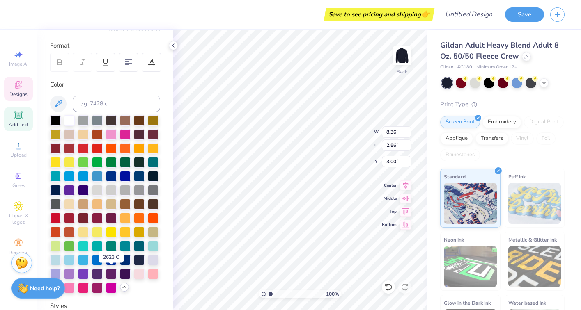
scroll to position [109, 0]
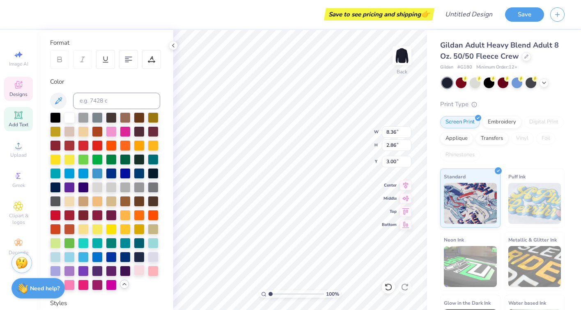
click at [139, 270] on div at bounding box center [139, 270] width 11 height 11
click at [69, 281] on div at bounding box center [69, 284] width 11 height 11
click at [109, 130] on div at bounding box center [111, 131] width 11 height 11
click at [140, 270] on div at bounding box center [139, 270] width 11 height 11
type textarea "174"
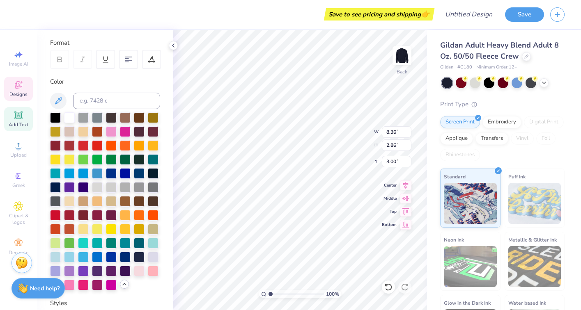
type input "4.65"
type input "0.39"
type input "6.33"
type input "5.85"
type input "2.77"
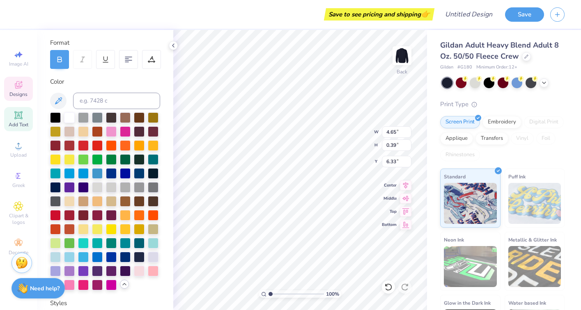
type input "3.05"
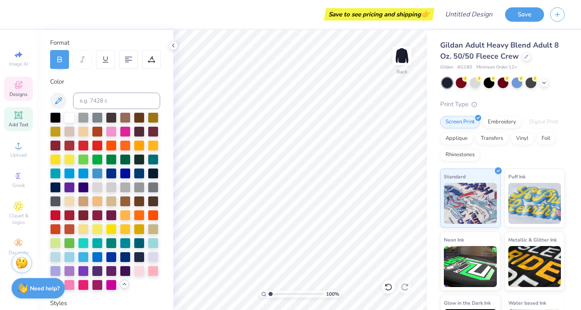
click at [22, 85] on icon at bounding box center [19, 85] width 10 height 10
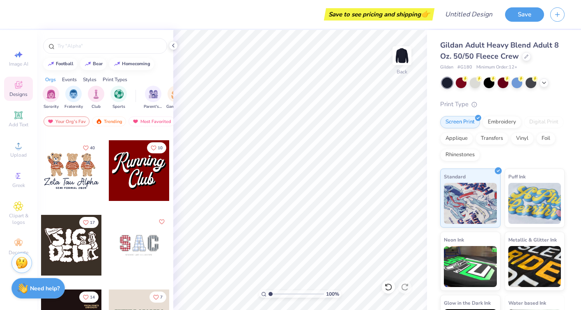
scroll to position [367, 0]
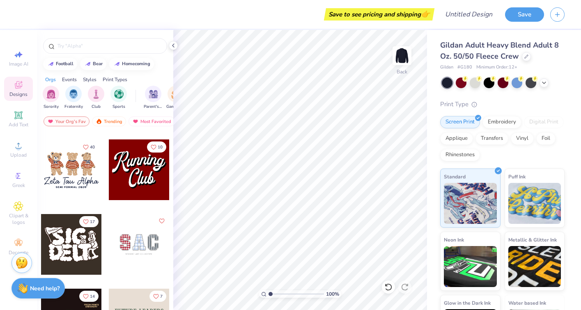
click at [132, 180] on div at bounding box center [139, 170] width 61 height 61
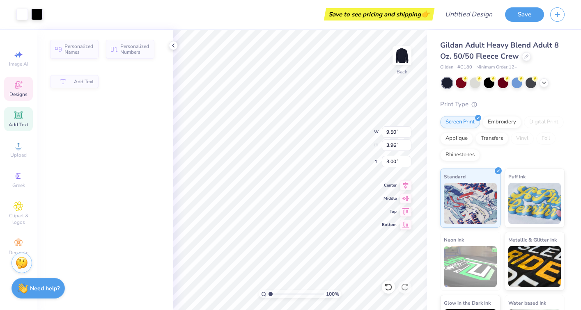
type input "3.96"
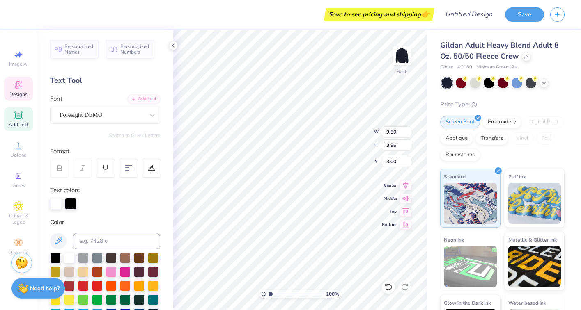
scroll to position [0, 0]
type textarea "Alpha"
type input "4.77"
type input "3.57"
type input "5.97"
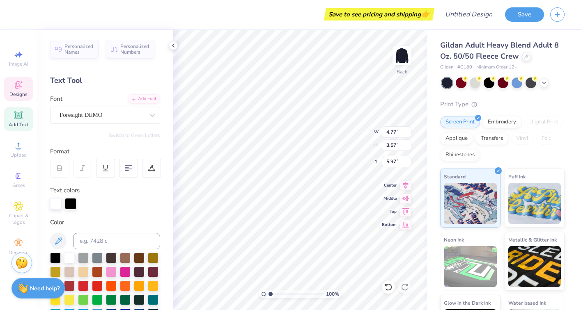
scroll to position [0, 0]
type textarea "Epsilon Phi"
type input "4.77"
type input "3.57"
type input "5.98"
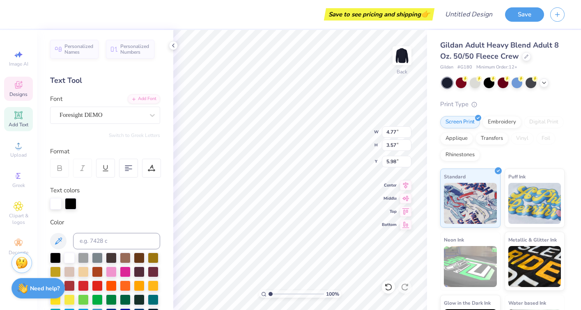
type input "7.05"
type input "4.00"
type input "3.00"
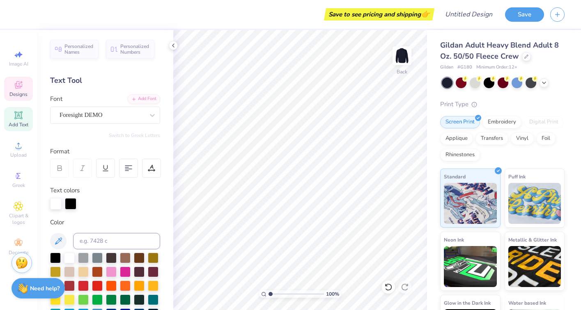
click at [18, 92] on span "Designs" at bounding box center [18, 94] width 18 height 7
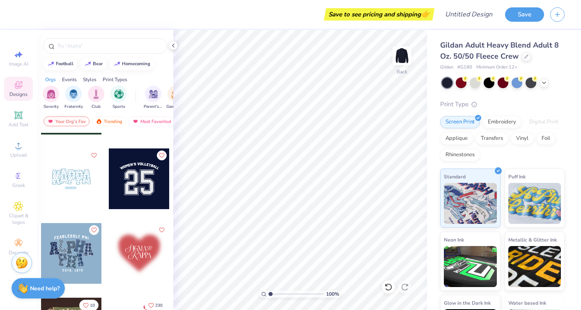
scroll to position [881, 0]
click at [407, 53] on img at bounding box center [401, 55] width 33 height 33
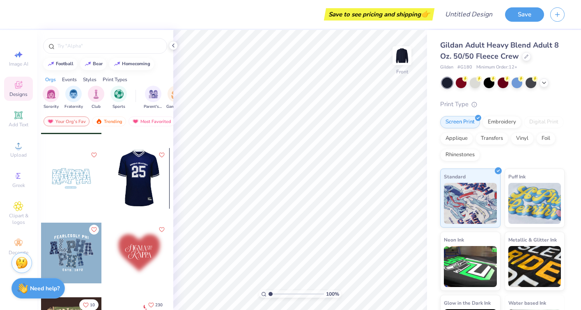
click at [109, 174] on div at bounding box center [78, 178] width 61 height 61
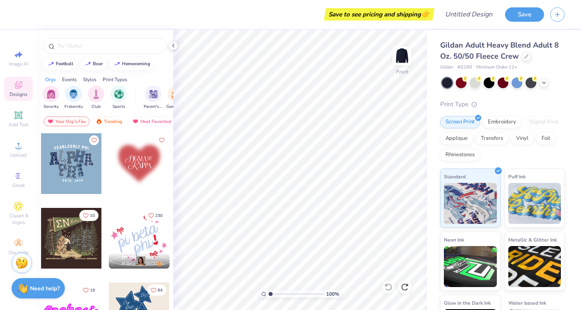
scroll to position [971, 0]
click at [401, 53] on img at bounding box center [401, 55] width 33 height 33
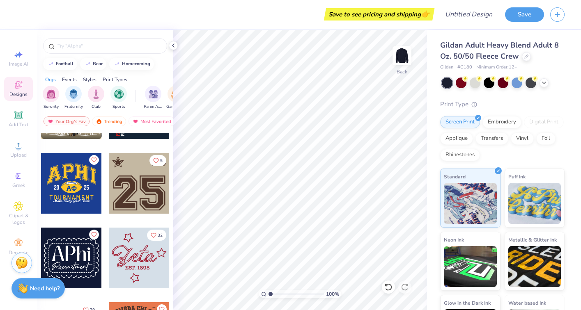
scroll to position [1400, 0]
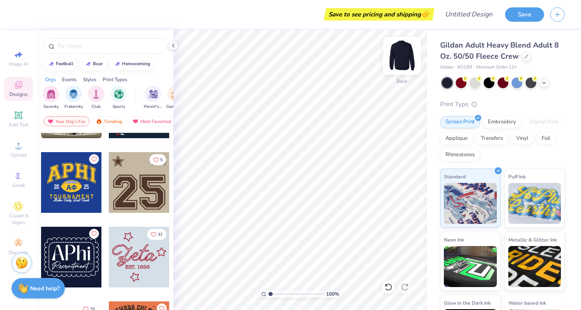
click at [395, 51] on img at bounding box center [401, 55] width 33 height 33
click at [148, 179] on div at bounding box center [139, 182] width 61 height 61
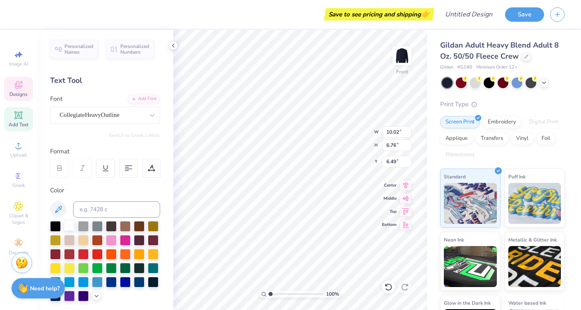
click at [70, 225] on div at bounding box center [69, 225] width 11 height 11
click at [117, 235] on div at bounding box center [111, 239] width 11 height 11
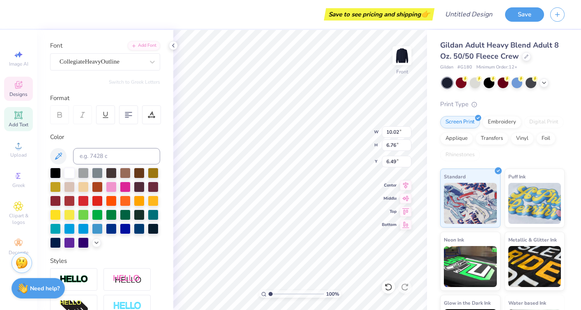
scroll to position [58, 0]
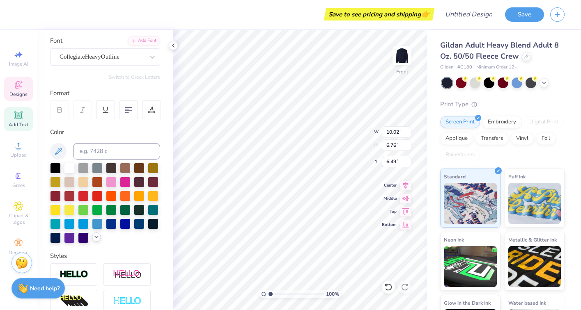
click at [96, 238] on icon at bounding box center [96, 237] width 7 height 7
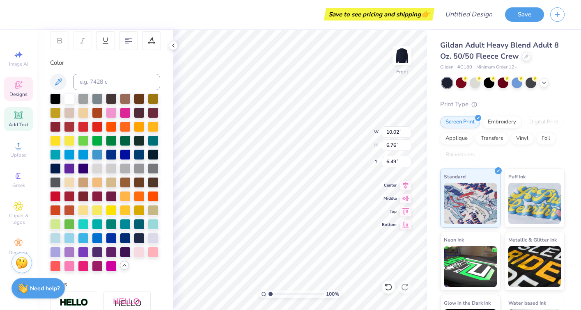
scroll to position [128, 0]
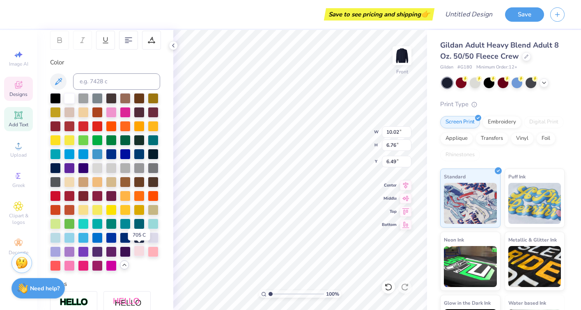
click at [140, 249] on div at bounding box center [139, 251] width 11 height 11
click at [140, 254] on div at bounding box center [139, 251] width 11 height 11
click at [140, 248] on div at bounding box center [139, 251] width 11 height 11
click at [137, 250] on div at bounding box center [139, 251] width 11 height 11
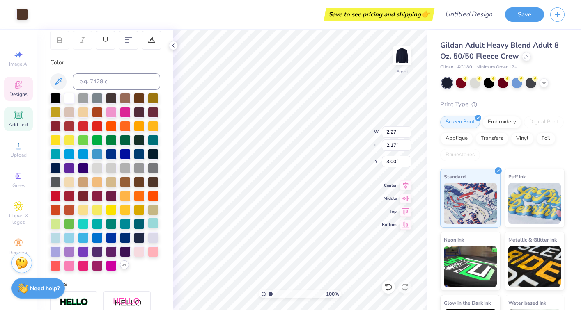
type input "2.82"
type input "0.94"
type input "3.00"
click at [137, 250] on div at bounding box center [139, 251] width 11 height 11
type input "2.80"
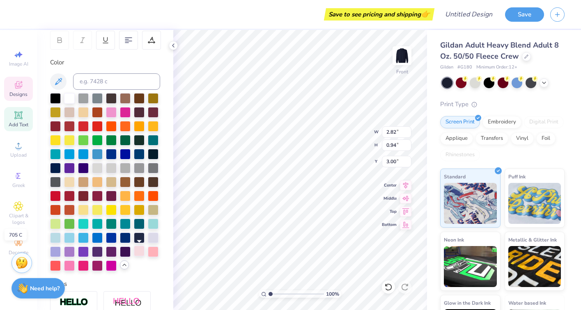
type input "0.93"
type input "3.11"
type input "2.27"
type input "2.17"
type input "3.00"
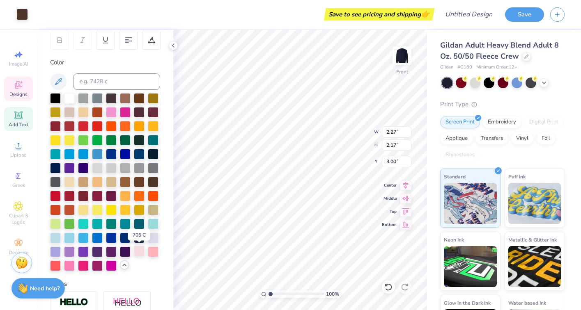
click at [139, 250] on div at bounding box center [139, 251] width 11 height 11
click at [128, 249] on div at bounding box center [125, 251] width 11 height 11
click at [128, 215] on div at bounding box center [125, 209] width 11 height 11
click at [141, 249] on div at bounding box center [139, 251] width 11 height 11
type input "2.69"
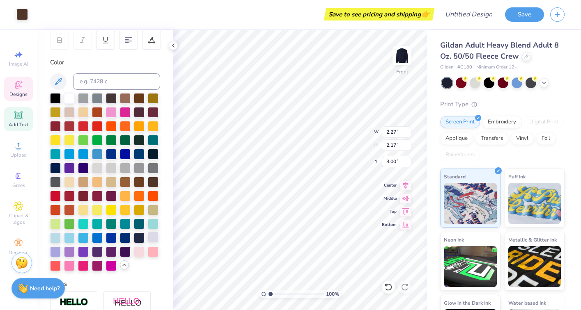
type input "0.54"
type input "4.39"
click at [137, 249] on div at bounding box center [139, 251] width 11 height 11
type input "2.67"
type input "0.50"
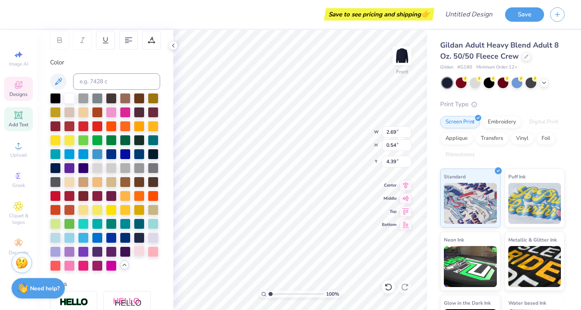
type input "4.46"
type input "2.27"
type input "2.17"
type input "3.00"
click at [141, 247] on div at bounding box center [139, 251] width 11 height 11
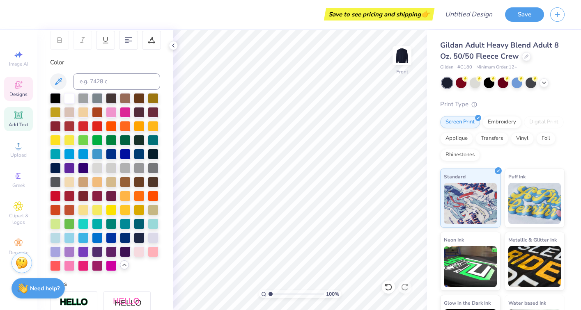
click at [20, 90] on div "Designs" at bounding box center [18, 89] width 29 height 24
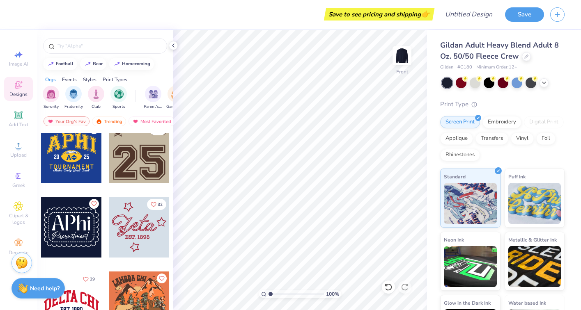
scroll to position [1430, 0]
click at [108, 217] on div at bounding box center [78, 227] width 61 height 61
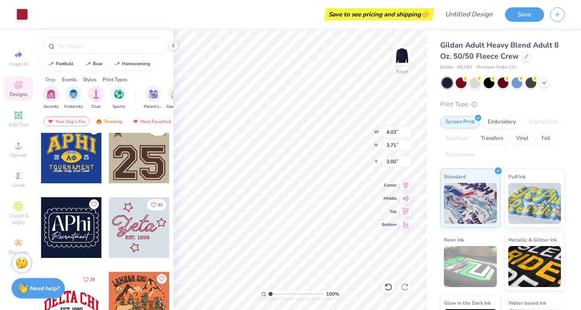
type input "3.94"
type input "3.63"
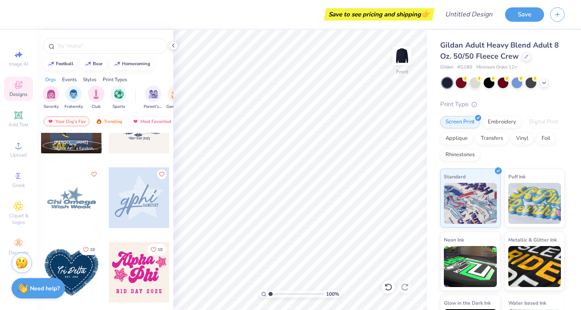
scroll to position [2883, 0]
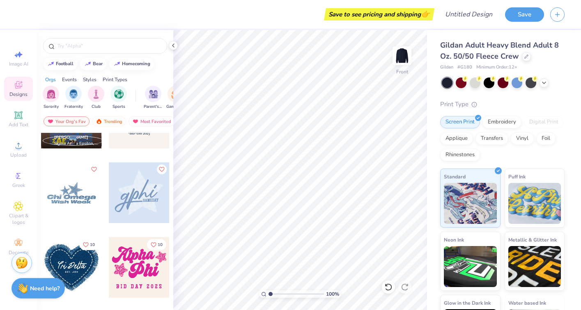
click at [80, 211] on div at bounding box center [71, 192] width 61 height 61
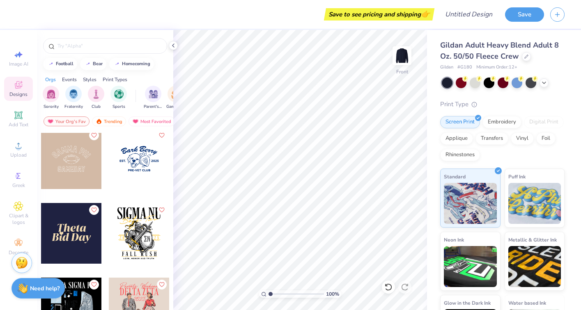
scroll to position [2624, 0]
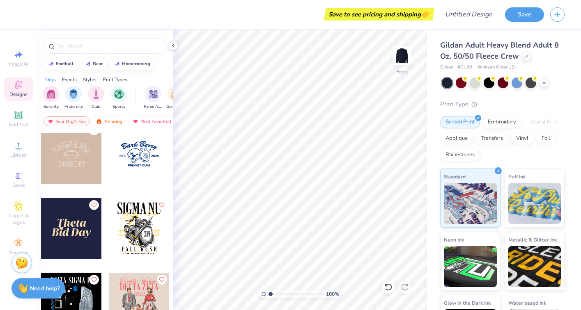
click at [76, 238] on div at bounding box center [71, 228] width 61 height 61
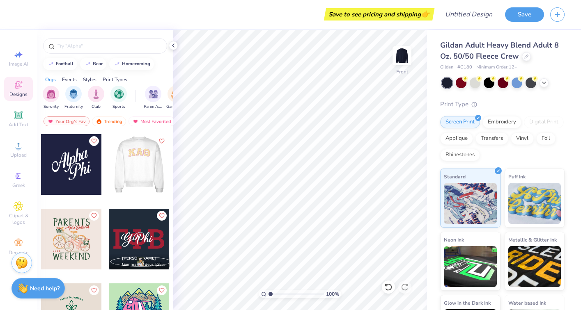
scroll to position [4331, 0]
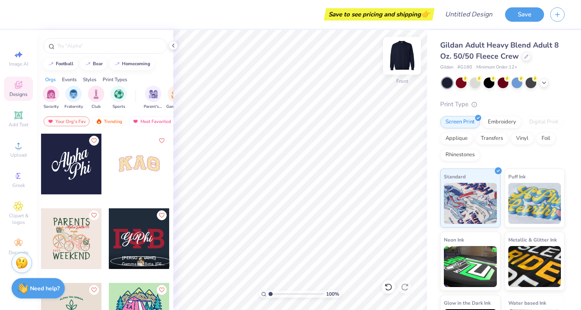
click at [404, 48] on img at bounding box center [401, 55] width 33 height 33
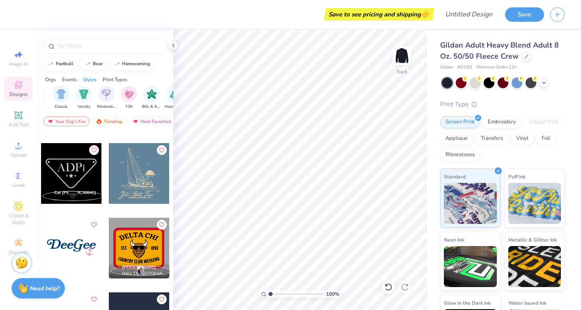
scroll to position [0, 419]
click at [133, 90] on img "filter for Y2K" at bounding box center [129, 93] width 9 height 9
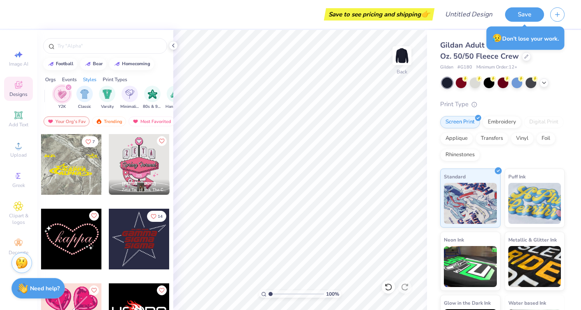
scroll to position [696, 0]
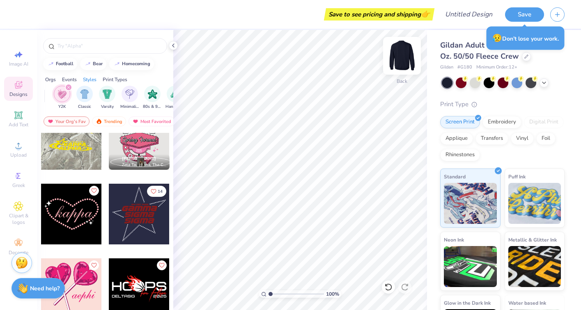
click at [405, 55] on img at bounding box center [401, 55] width 33 height 33
click at [400, 62] on img at bounding box center [401, 55] width 33 height 33
click at [400, 56] on img at bounding box center [401, 55] width 33 height 33
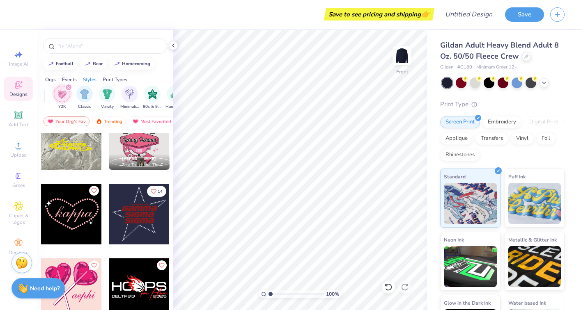
click at [136, 208] on div at bounding box center [139, 214] width 61 height 61
type input "6.76"
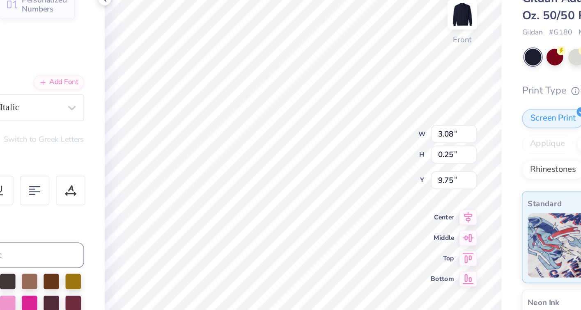
scroll to position [0, 2]
type textarea "Pink Week 2025"
type input "9.75"
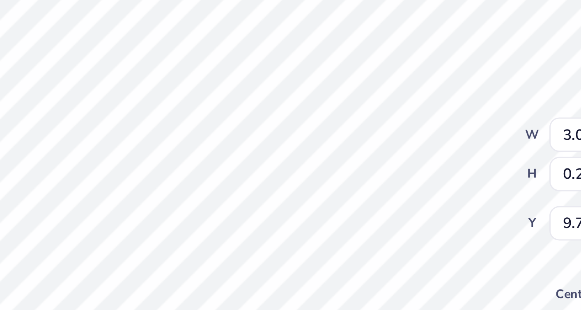
type textarea "Pink Week 25"
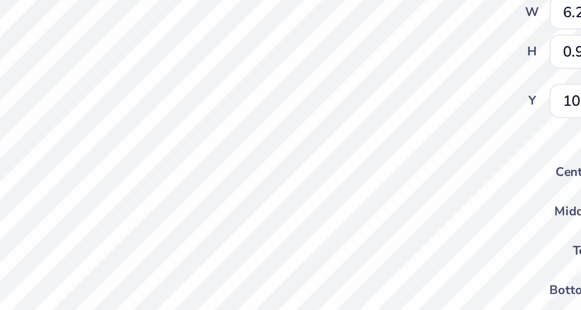
type textarea "A"
type textarea "Alpha"
type input "5.34"
type input "11.21"
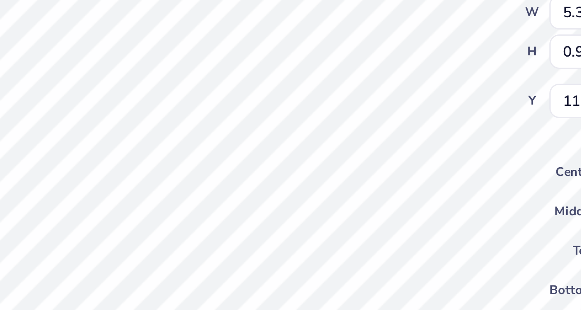
type textarea "S"
type textarea "Epsilon"
type input "12.31"
type textarea "Phi"
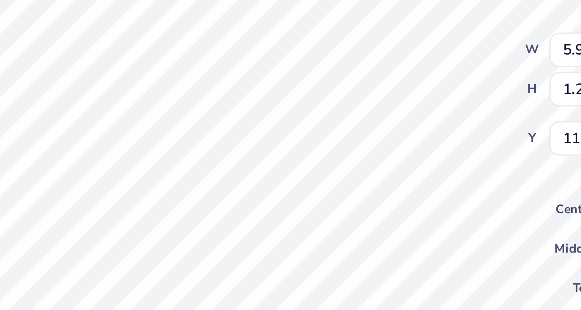
type input "4.58"
type input "9.86"
type input "5.91"
type input "3.40"
type input "9.85"
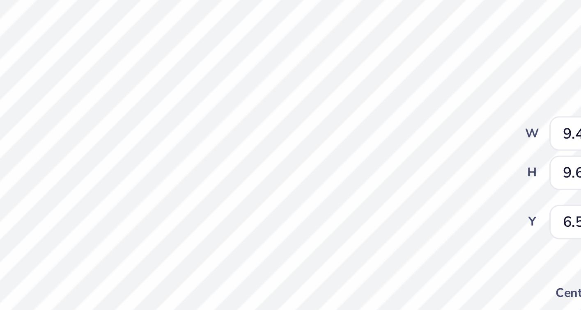
type input "6.76"
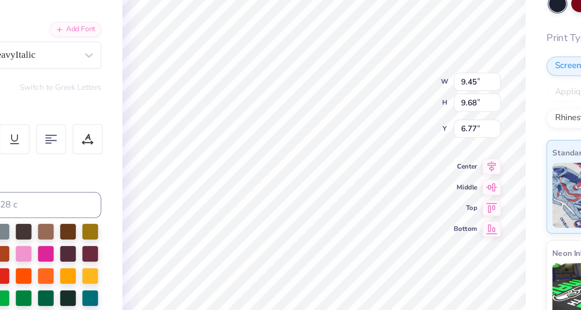
type input "6.78"
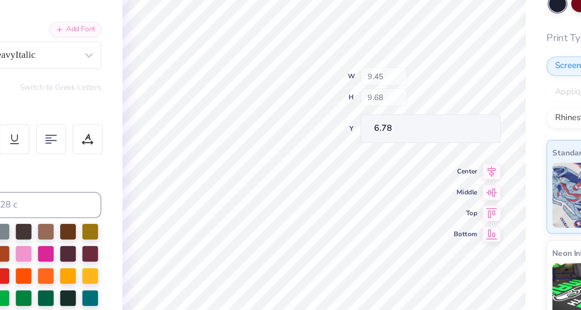
type input "6.27"
type input "0.93"
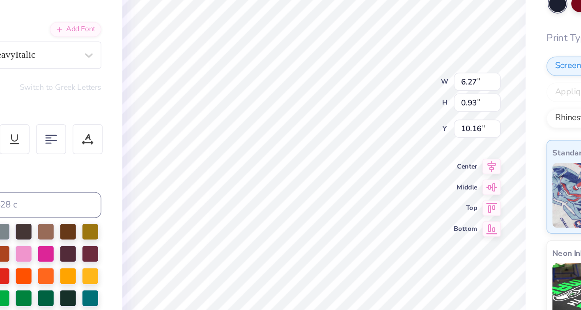
type input "10.02"
click at [107, 240] on div at bounding box center [111, 239] width 11 height 11
type input "5.34"
click at [113, 238] on div at bounding box center [111, 239] width 11 height 11
type input "12.33"
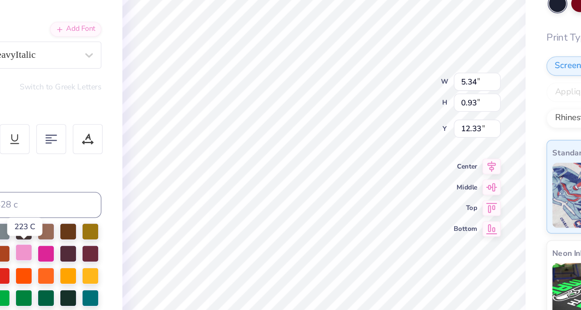
click at [108, 237] on div at bounding box center [111, 239] width 11 height 11
type input "9.45"
type input "9.68"
type input "6.78"
type input "3.08"
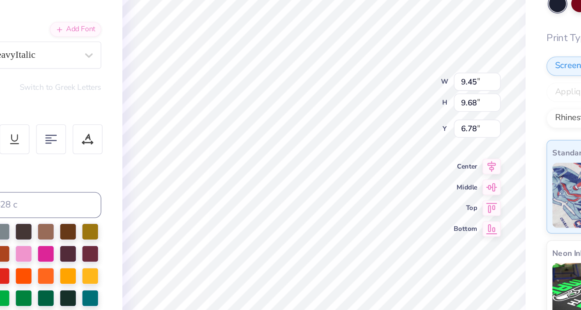
type input "0.25"
type input "9.78"
click at [113, 240] on div at bounding box center [111, 239] width 11 height 11
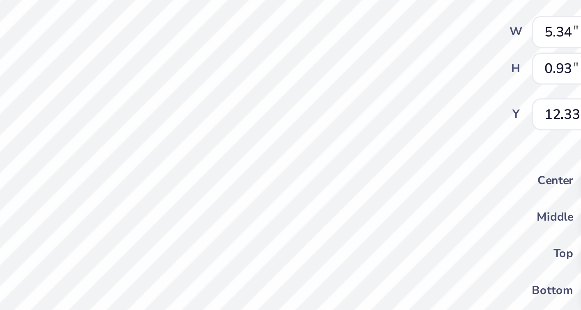
type input "12.32"
type input "6.27"
type input "10.02"
type textarea "Alpha"
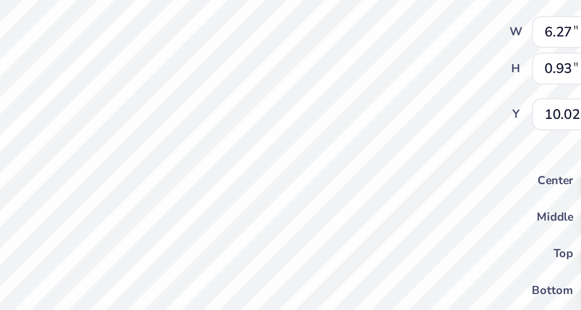
type input "5.34"
type input "11.38"
type textarea "Epsilon"
type input "12.32"
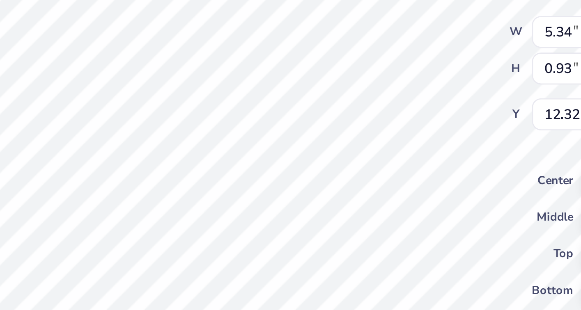
type textarea "Phi"
type input "4.58"
type input "1.23"
type input "9.88"
type input "5.61"
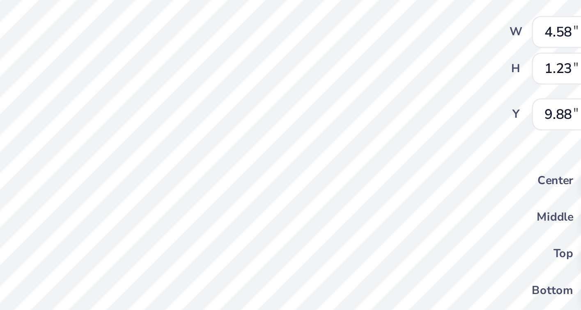
type input "1.50"
type input "9.90"
type input "5.91"
type input "1.23"
type input "11.08"
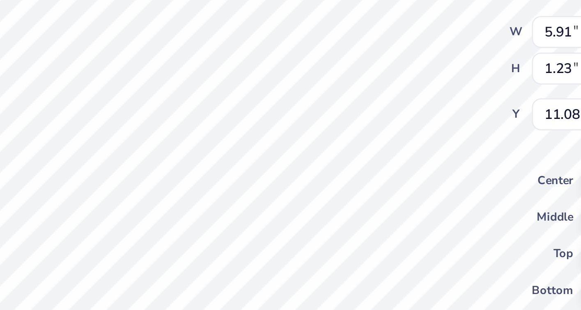
type input "6.35"
type input "1.32"
type input "3.50"
type input "1.22"
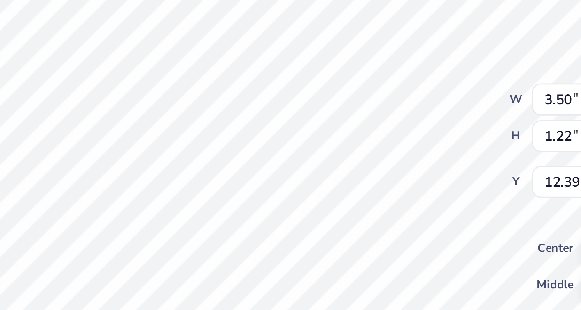
type input "12.39"
type input "9.45"
type input "9.68"
type input "6.78"
type input "3.50"
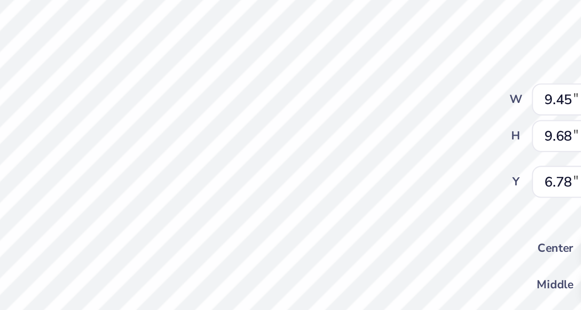
type input "1.22"
type input "12.39"
type input "3.28"
type input "1.14"
type input "6.35"
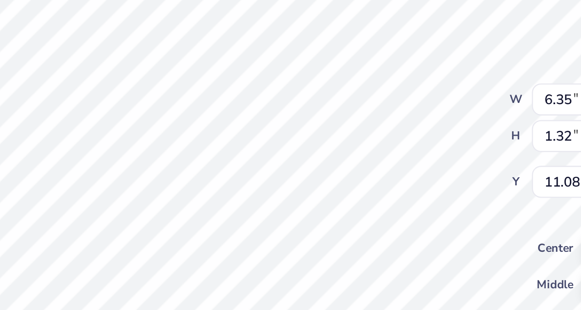
type input "1.32"
type input "11.08"
type input "6.64"
type input "1.38"
type input "11.02"
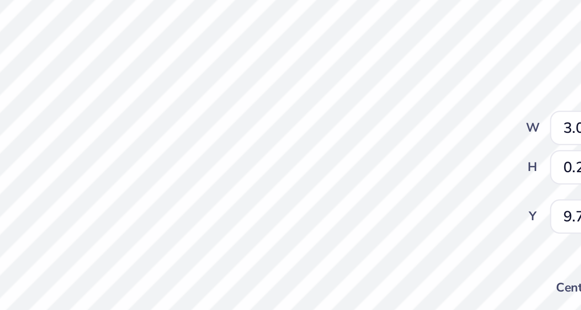
scroll to position [0, 1]
type textarea "Pink Week 25"
type input "9.45"
type input "9.68"
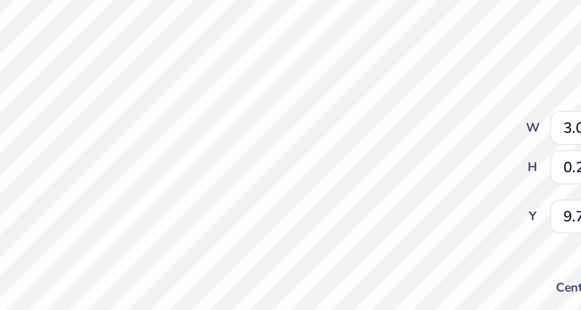
type input "6.78"
type input "9.64"
type input "9.45"
type input "9.68"
type input "6.78"
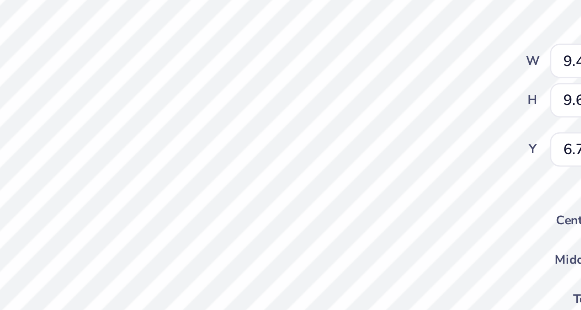
type input "3.28"
type input "1.14"
type input "12.39"
type input "6.64"
type input "1.38"
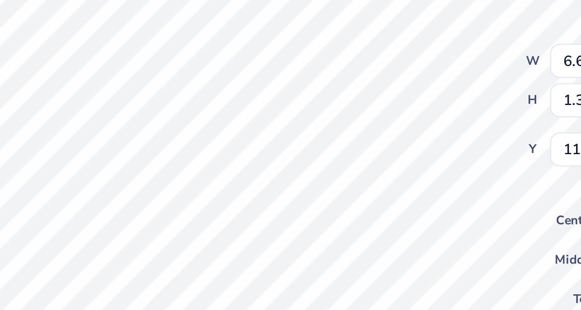
type input "12.96"
type input "5.61"
type input "1.50"
type input "9.90"
type input "4.94"
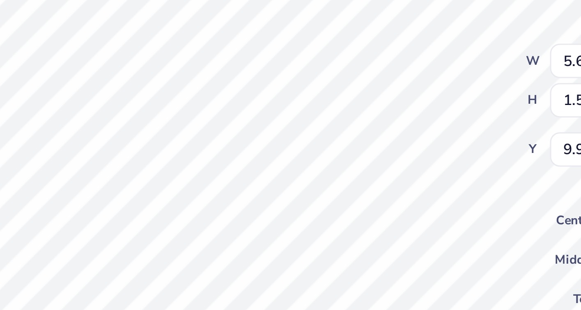
type input "1.32"
type input "5.46"
type input "1.46"
type input "10.16"
type input "6.64"
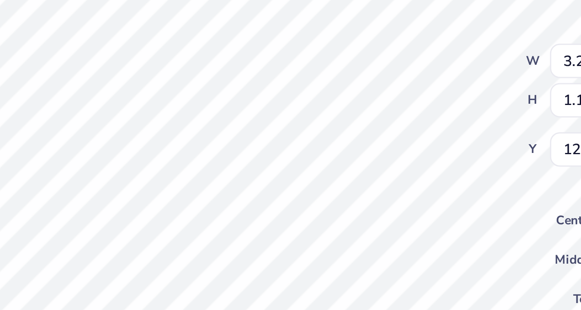
type input "1.38"
type input "11.59"
type input "5.81"
type input "1.21"
click at [346, 146] on div "100 % Front W 5.81 5.81 " H 1.21 1.21 " Y 11.59 11.59 " Center Middle Top Bottom" at bounding box center [300, 170] width 254 height 280
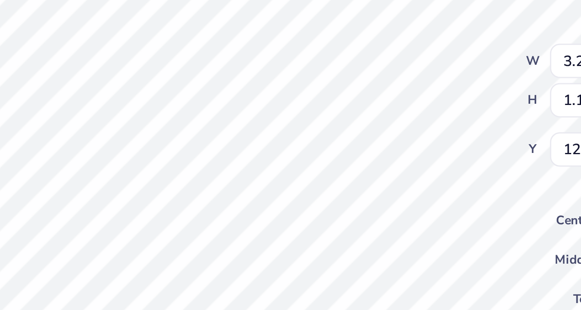
type input "2.42"
type input "0.84"
type input "12.83"
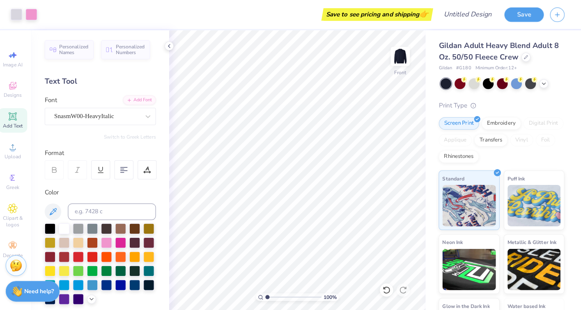
scroll to position [0, 0]
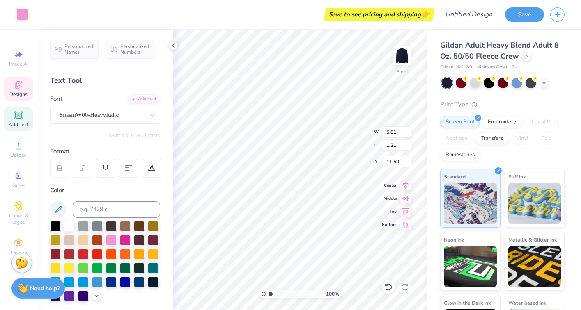
type input "11.62"
click at [544, 85] on icon at bounding box center [543, 82] width 7 height 7
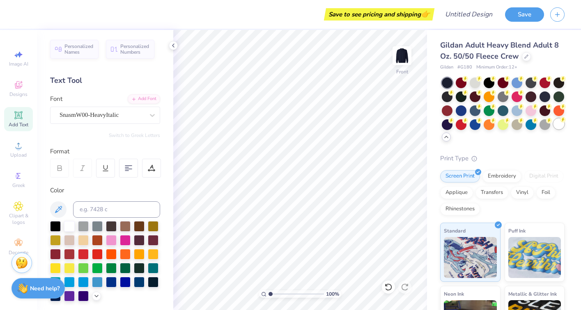
click at [562, 125] on div at bounding box center [558, 124] width 11 height 11
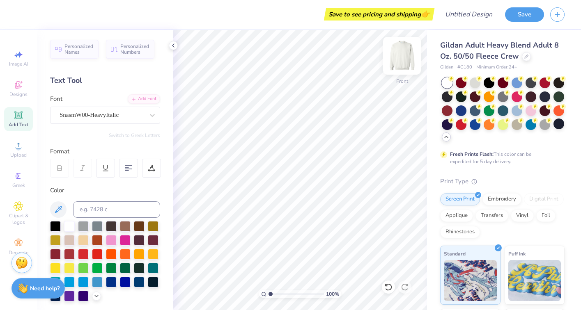
click at [398, 56] on img at bounding box center [401, 55] width 33 height 33
click at [23, 87] on icon at bounding box center [19, 85] width 10 height 10
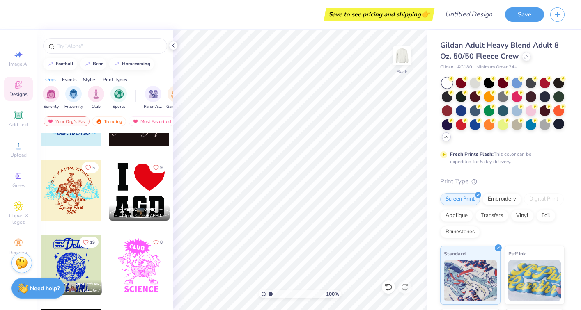
scroll to position [6696, 0]
